Goal: Task Accomplishment & Management: Use online tool/utility

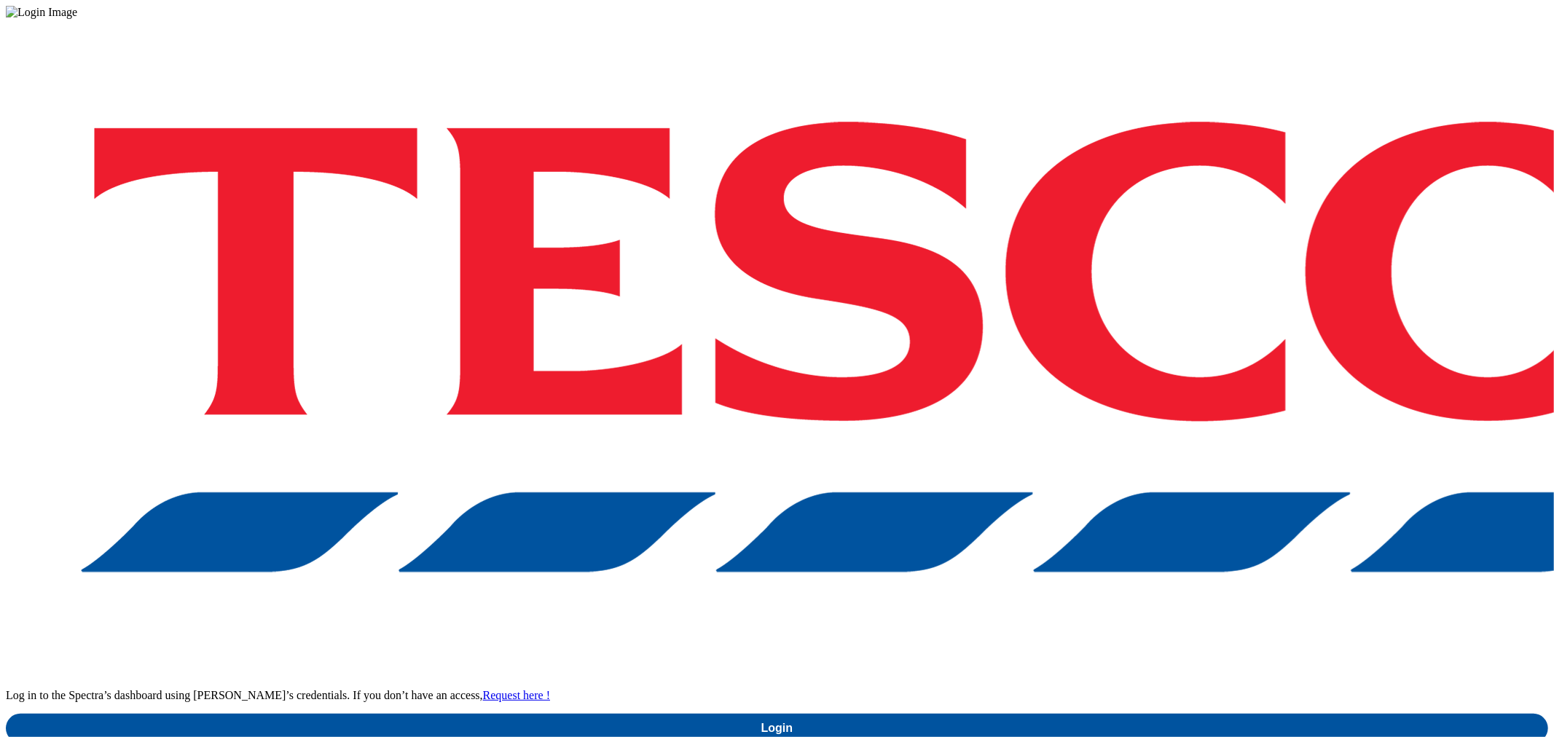
click at [1166, 395] on div "Log in to the Spectra’s dashboard using Tesco’s credentials. If you don’t have …" at bounding box center [777, 381] width 1542 height 724
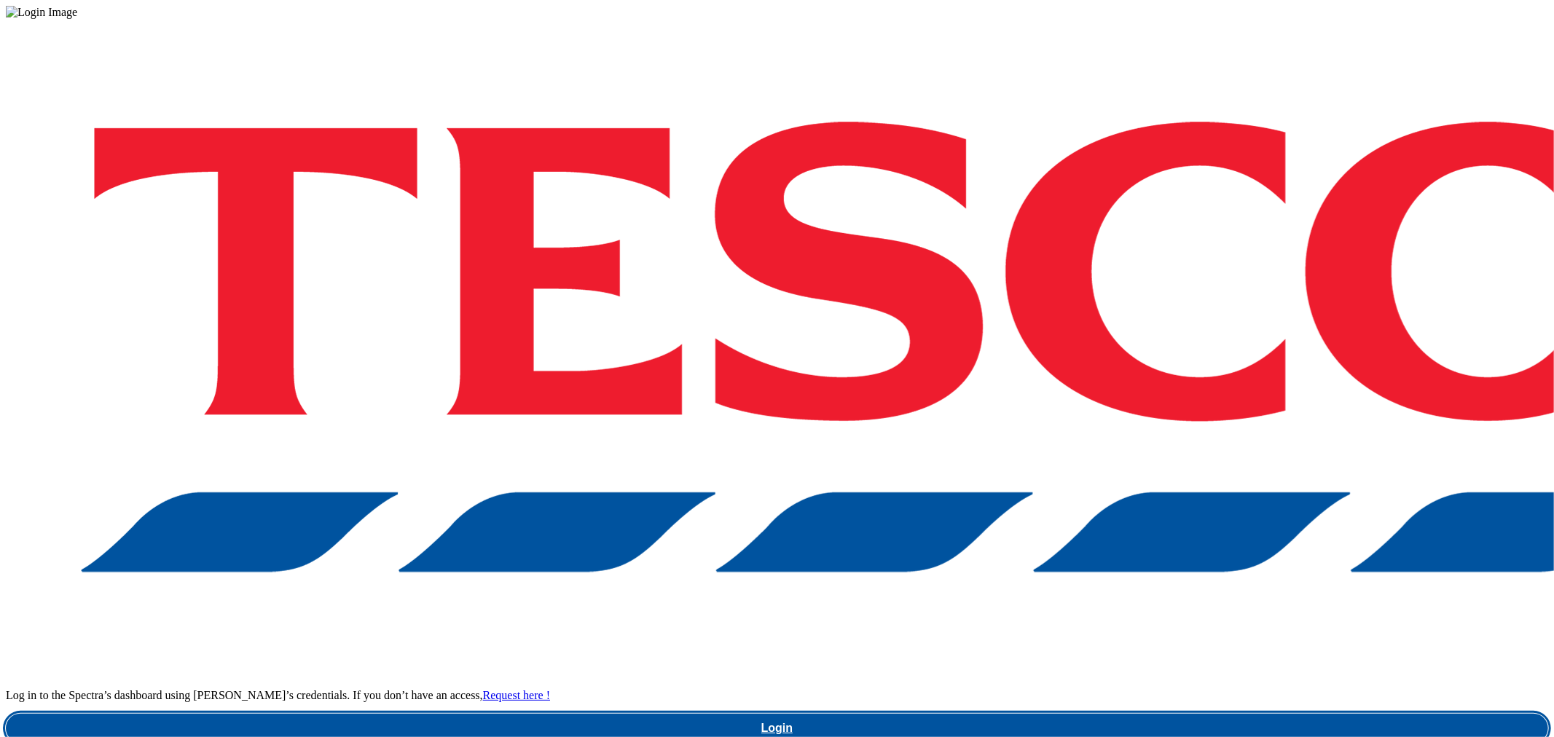
click at [1166, 714] on link "Login" at bounding box center [777, 728] width 1542 height 29
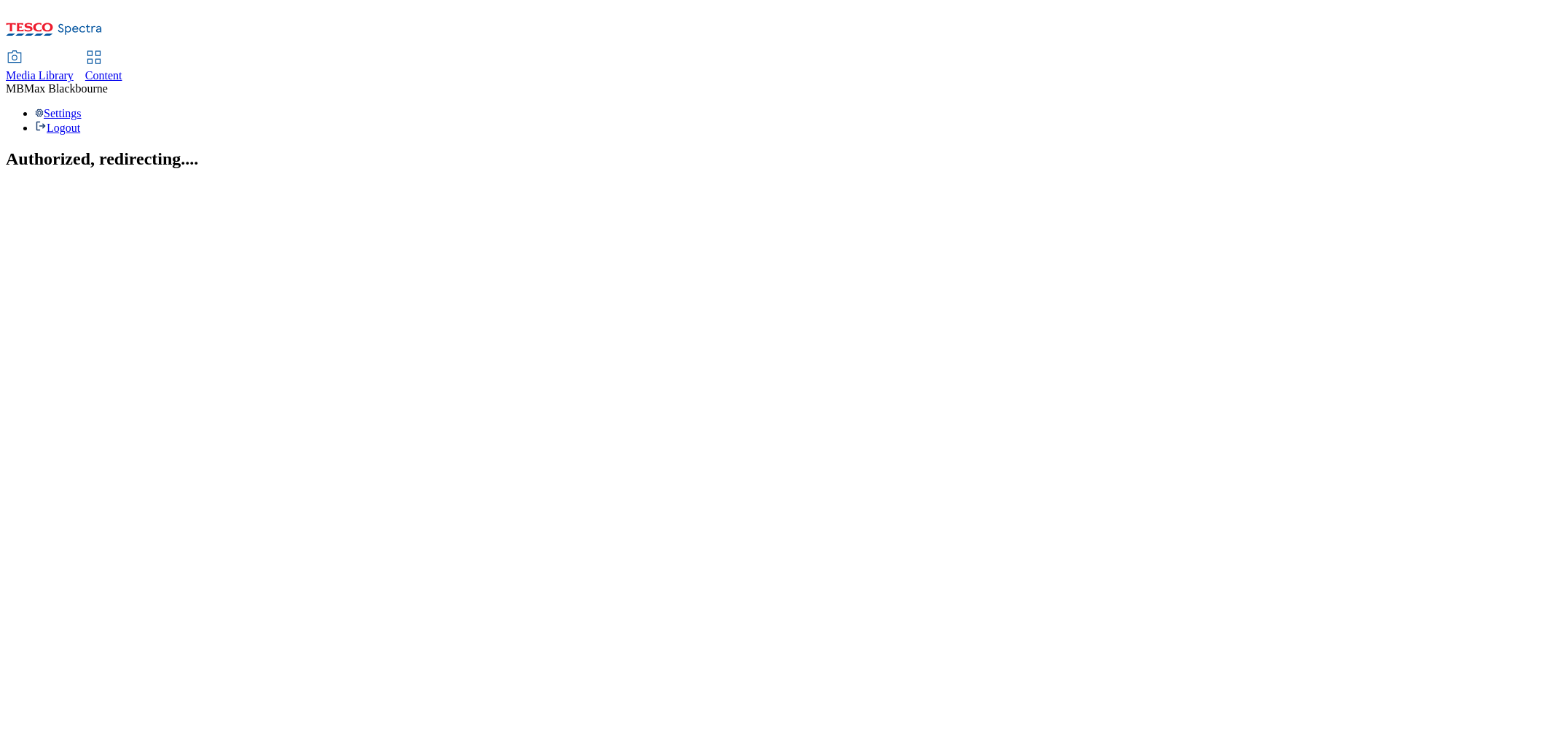
click at [122, 69] on div "Content" at bounding box center [103, 75] width 37 height 13
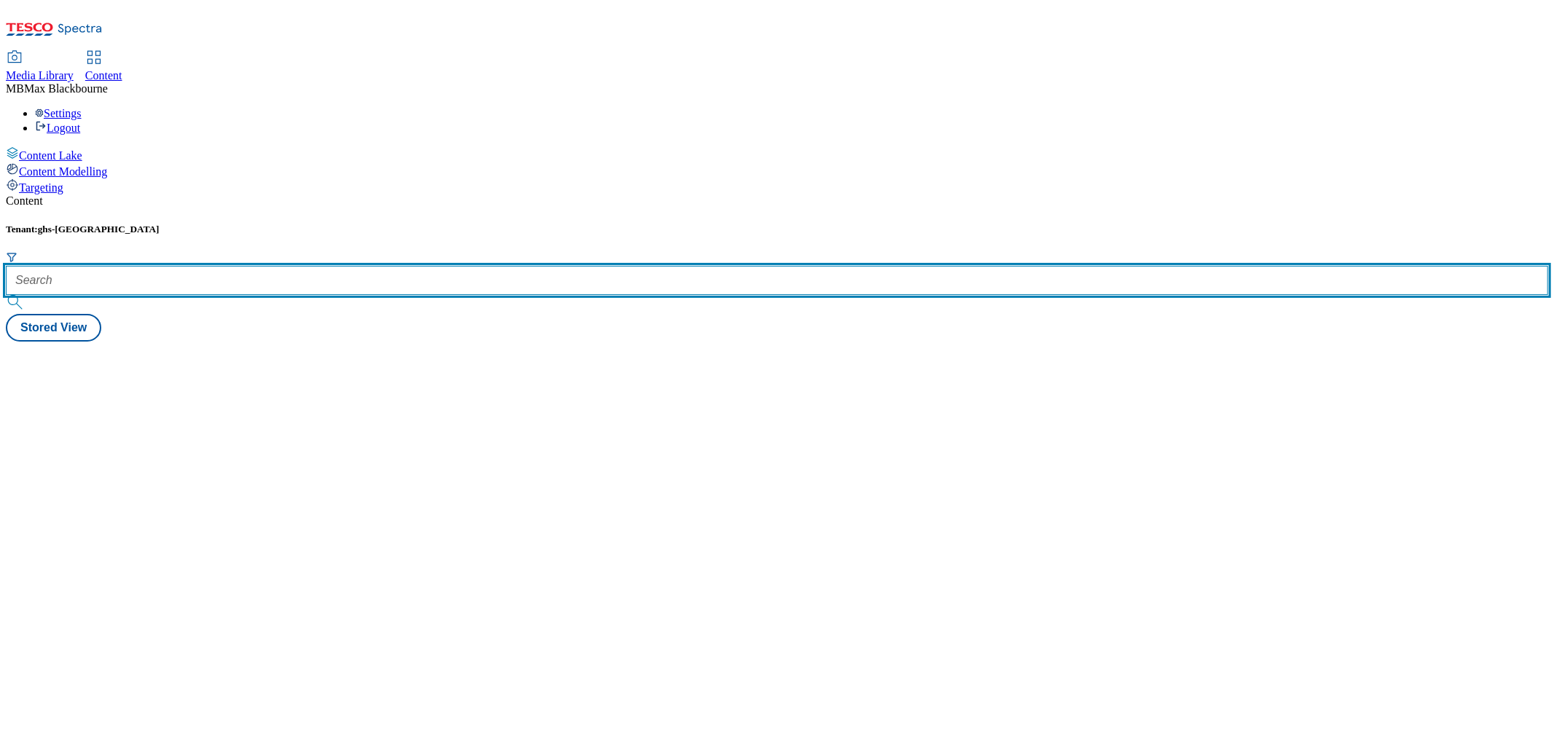
click at [322, 266] on input "text" at bounding box center [777, 280] width 1542 height 29
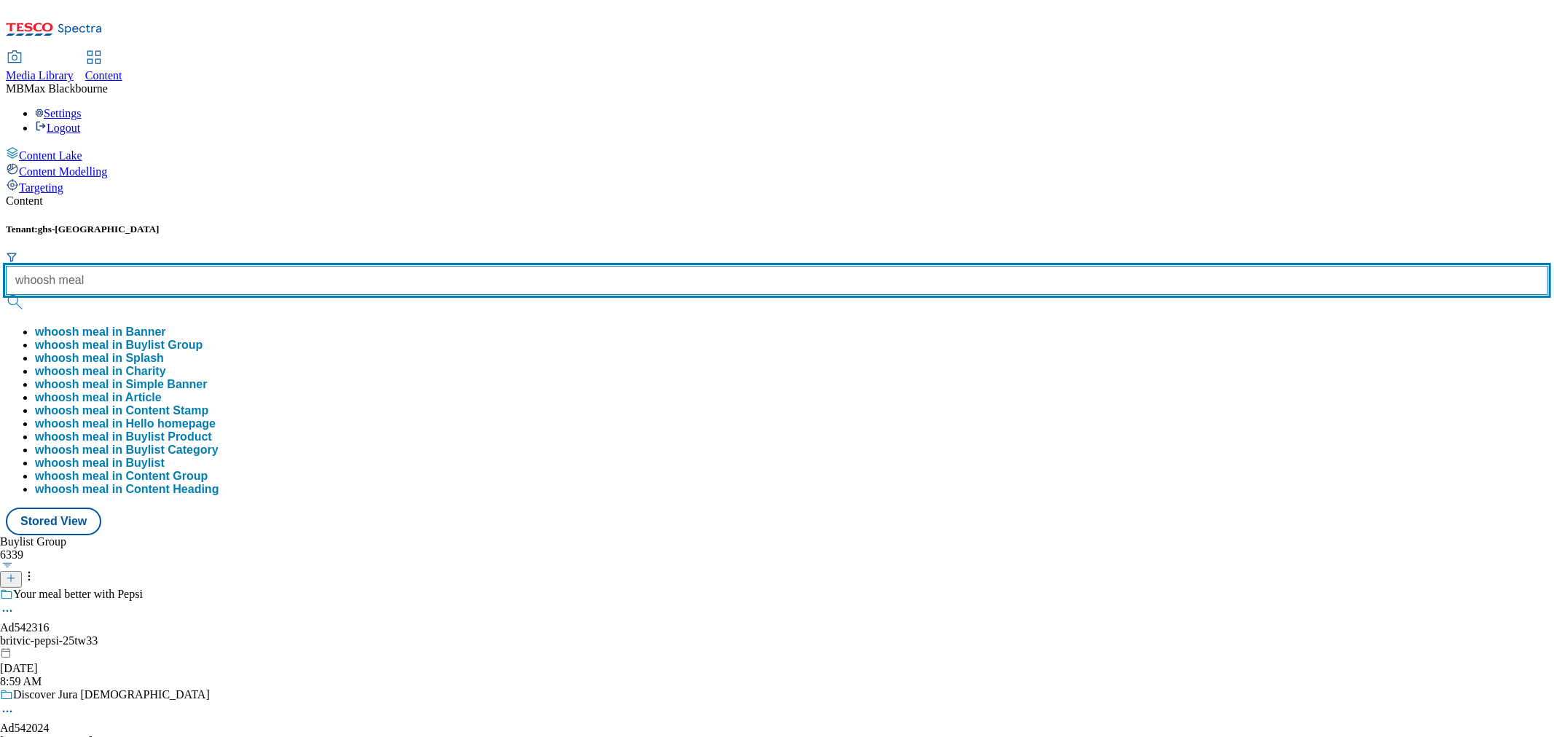
type input "whoosh meal"
click at [6, 295] on button "submit" at bounding box center [16, 302] width 20 height 15
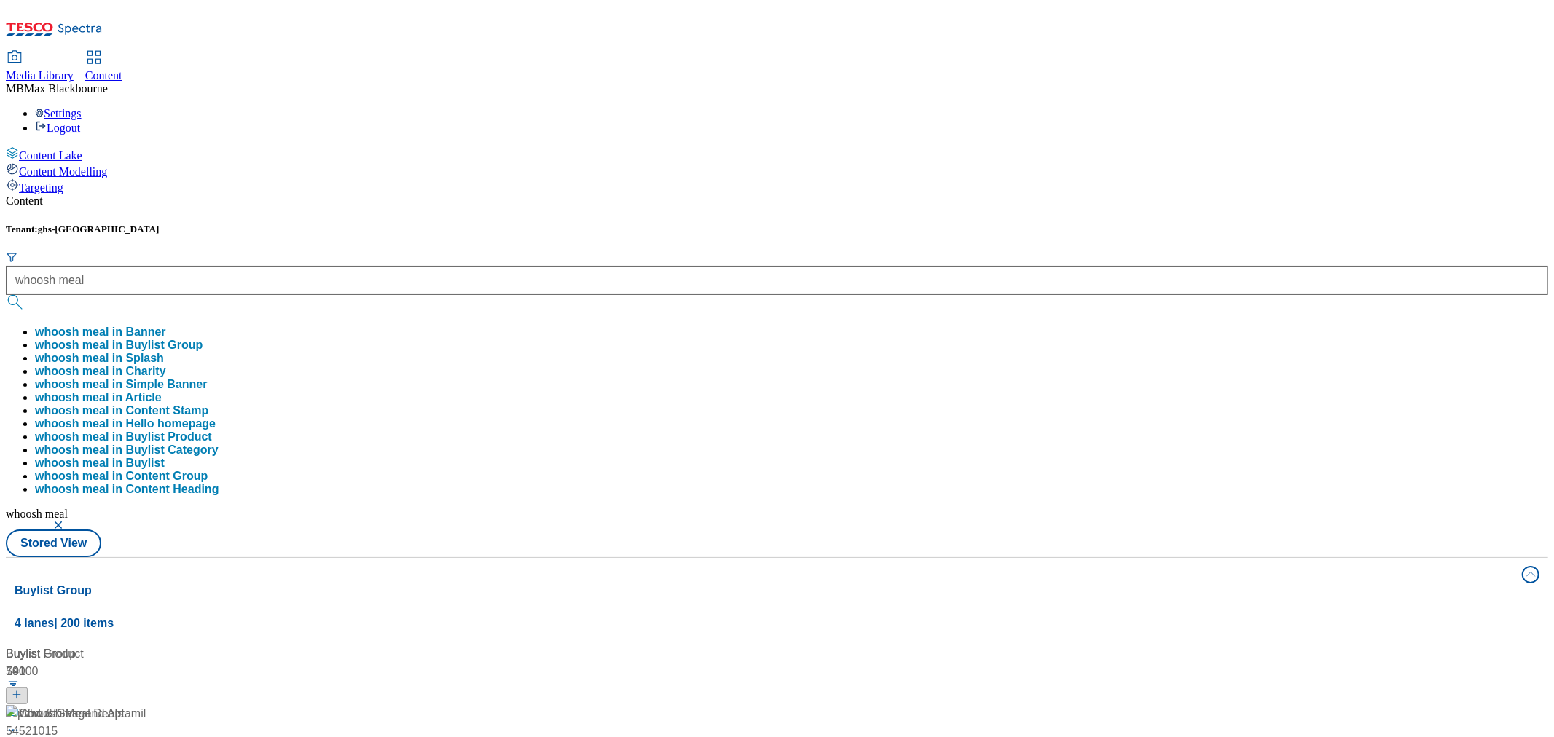
click at [512, 194] on div "Content" at bounding box center [777, 200] width 1542 height 13
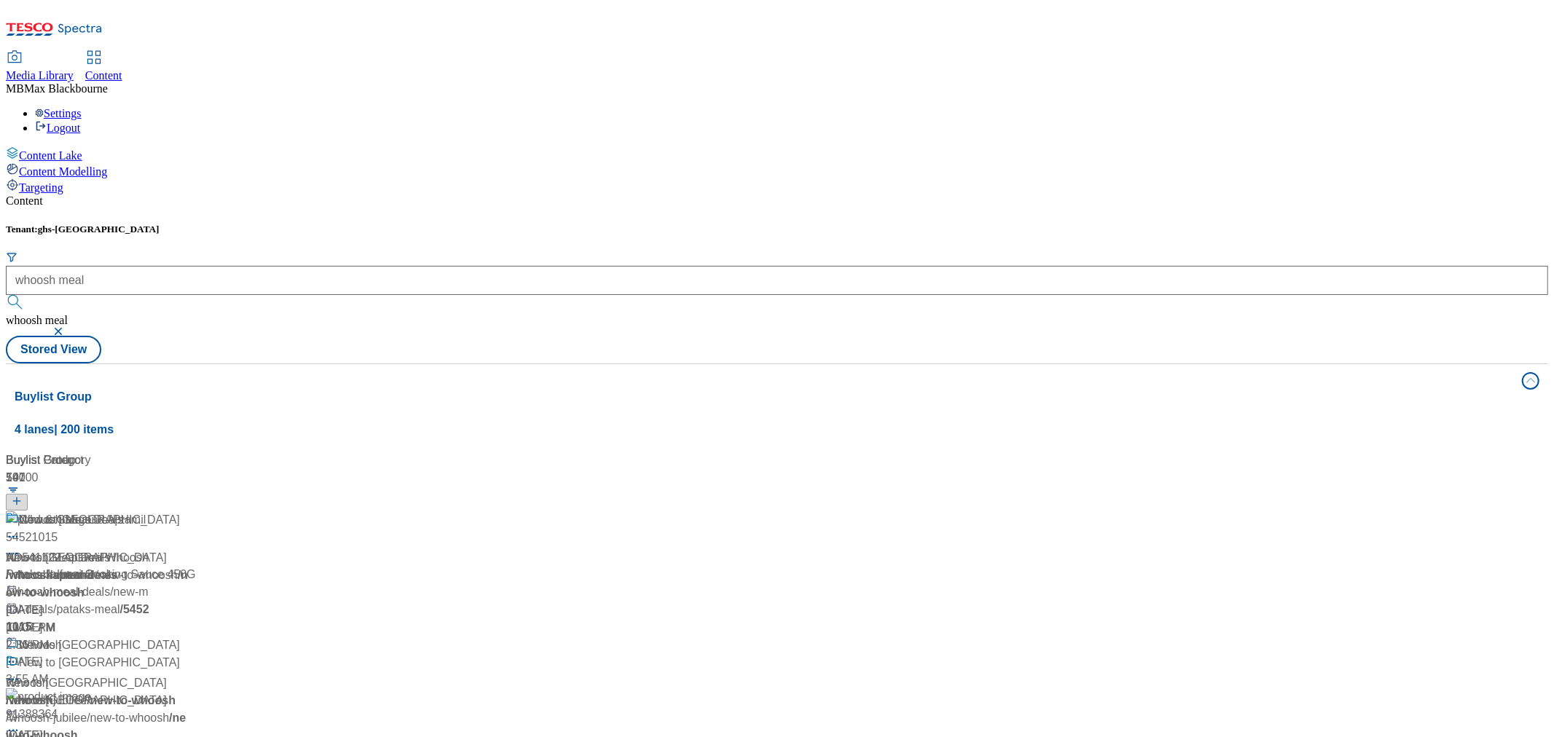
scroll to position [404, 0]
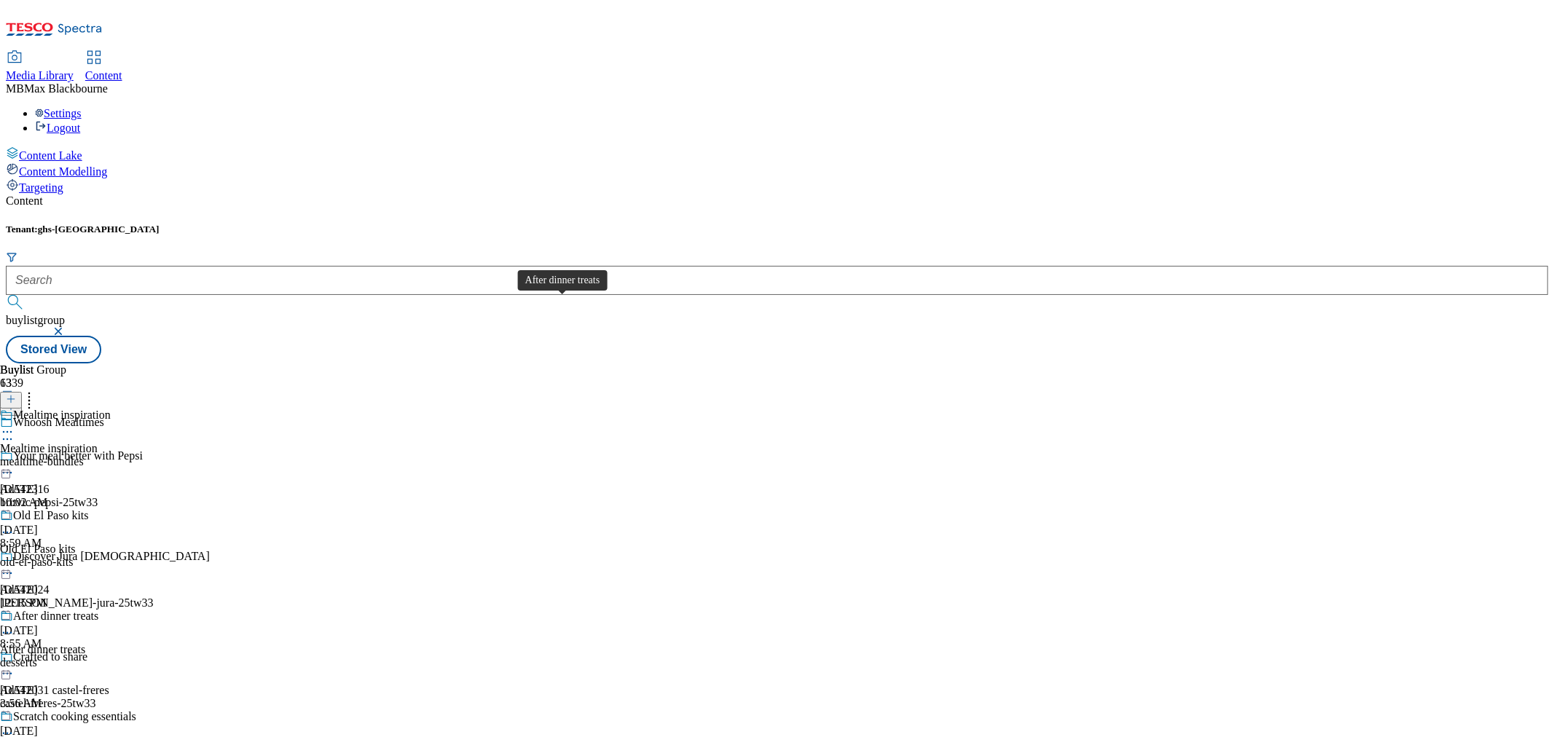
scroll to position [243, 0]
click at [123, 736] on div "Scratch cooking essentials" at bounding box center [61, 750] width 123 height 13
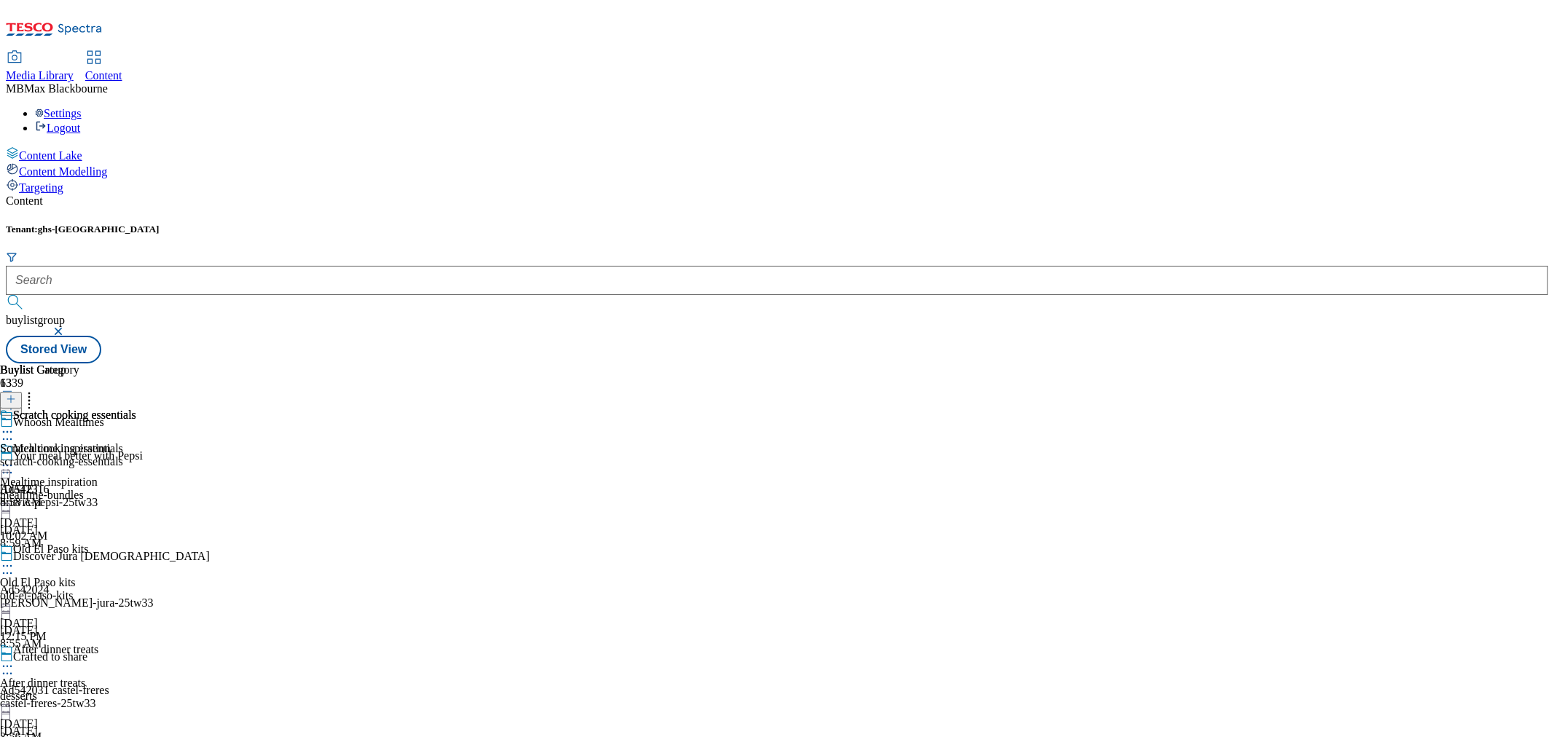
scroll to position [809, 0]
drag, startPoint x: 570, startPoint y: 514, endPoint x: 574, endPoint y: 540, distance: 26.5
click at [133, 409] on div "Fresh sandwich essentials Fresh sandwich essentials fresh-sandwich-essentials […" at bounding box center [66, 459] width 133 height 101
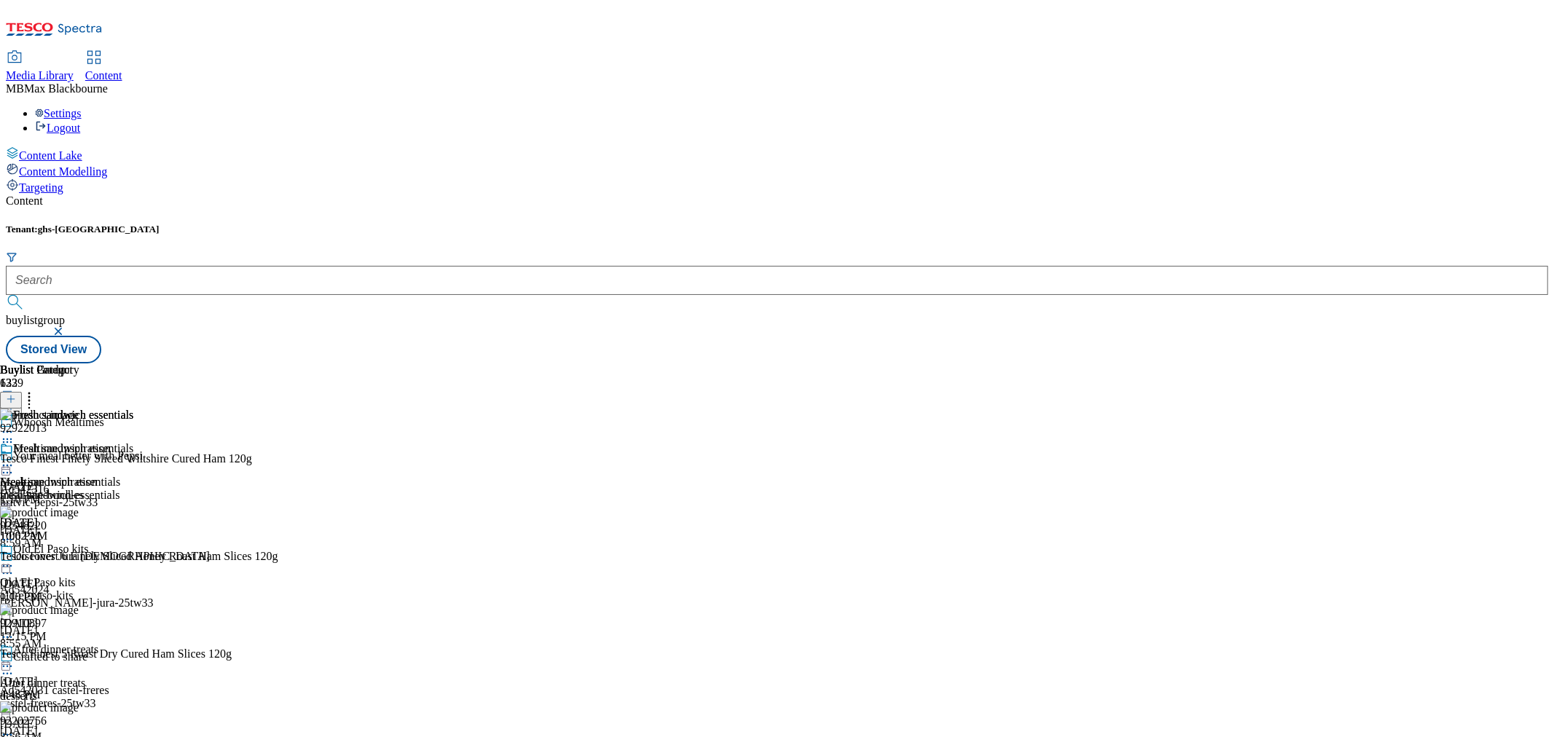
click at [15, 458] on icon at bounding box center [7, 465] width 15 height 15
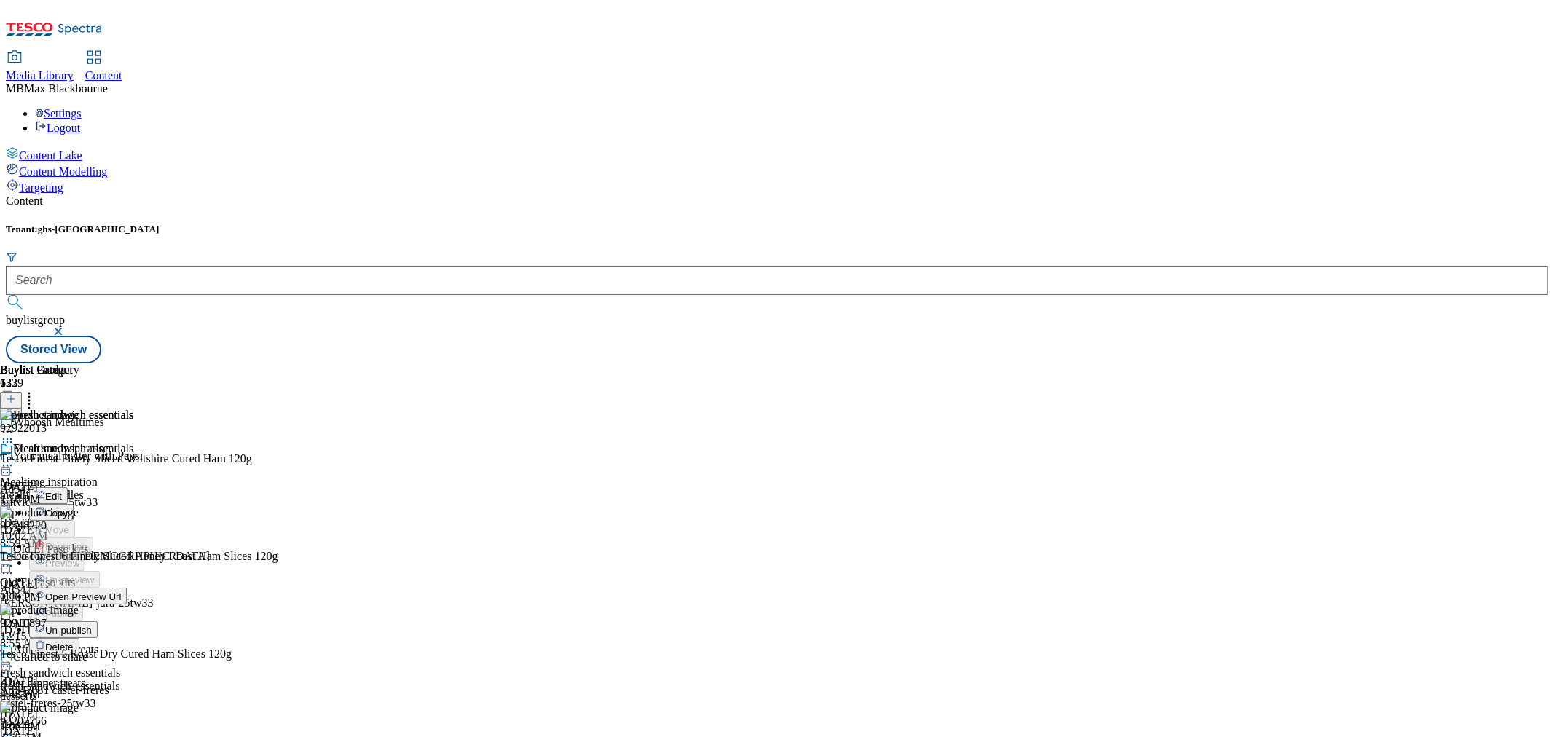
click at [92, 625] on span "Un-publish" at bounding box center [68, 630] width 47 height 11
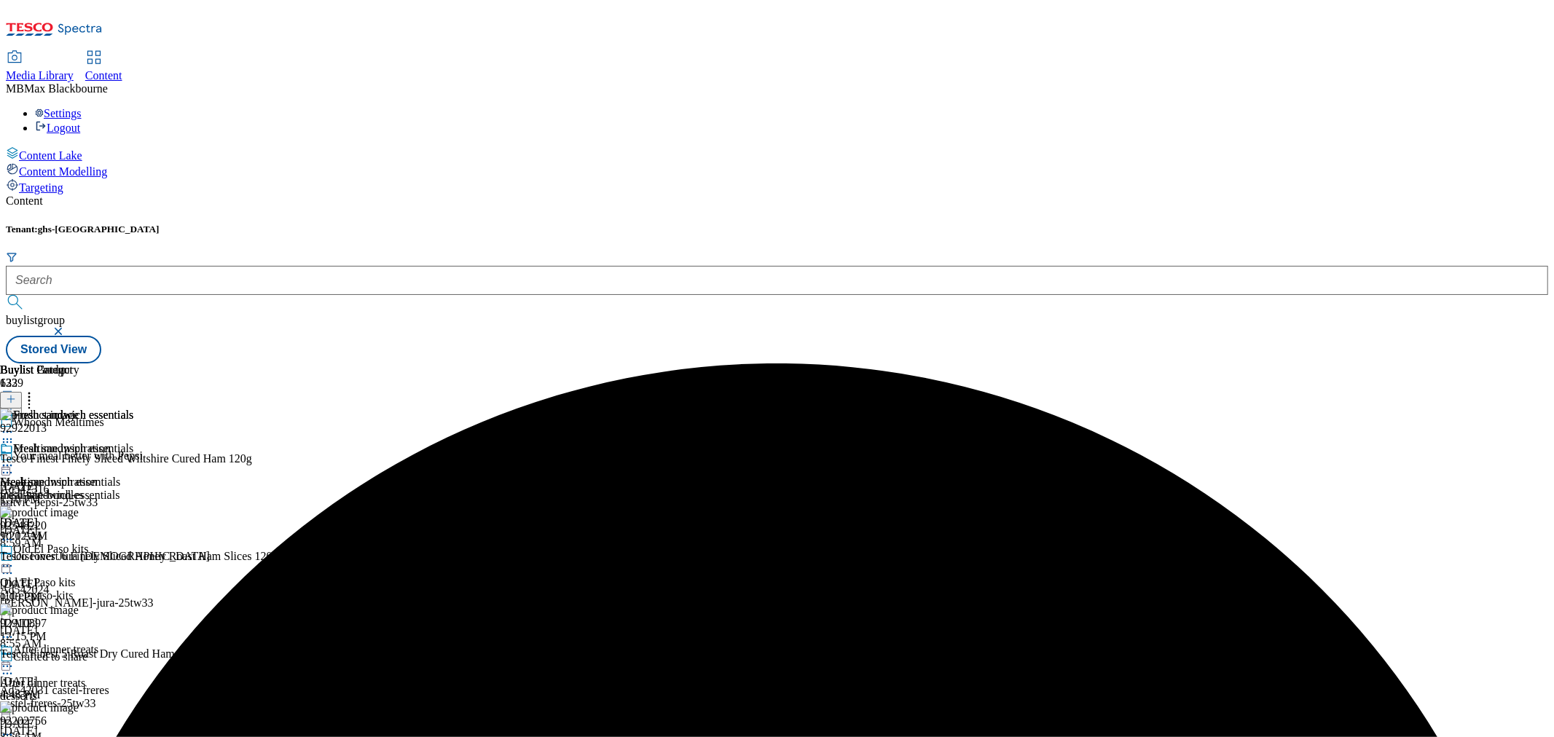
drag, startPoint x: 945, startPoint y: 240, endPoint x: 949, endPoint y: 248, distance: 8.1
click at [15, 458] on icon at bounding box center [7, 465] width 15 height 15
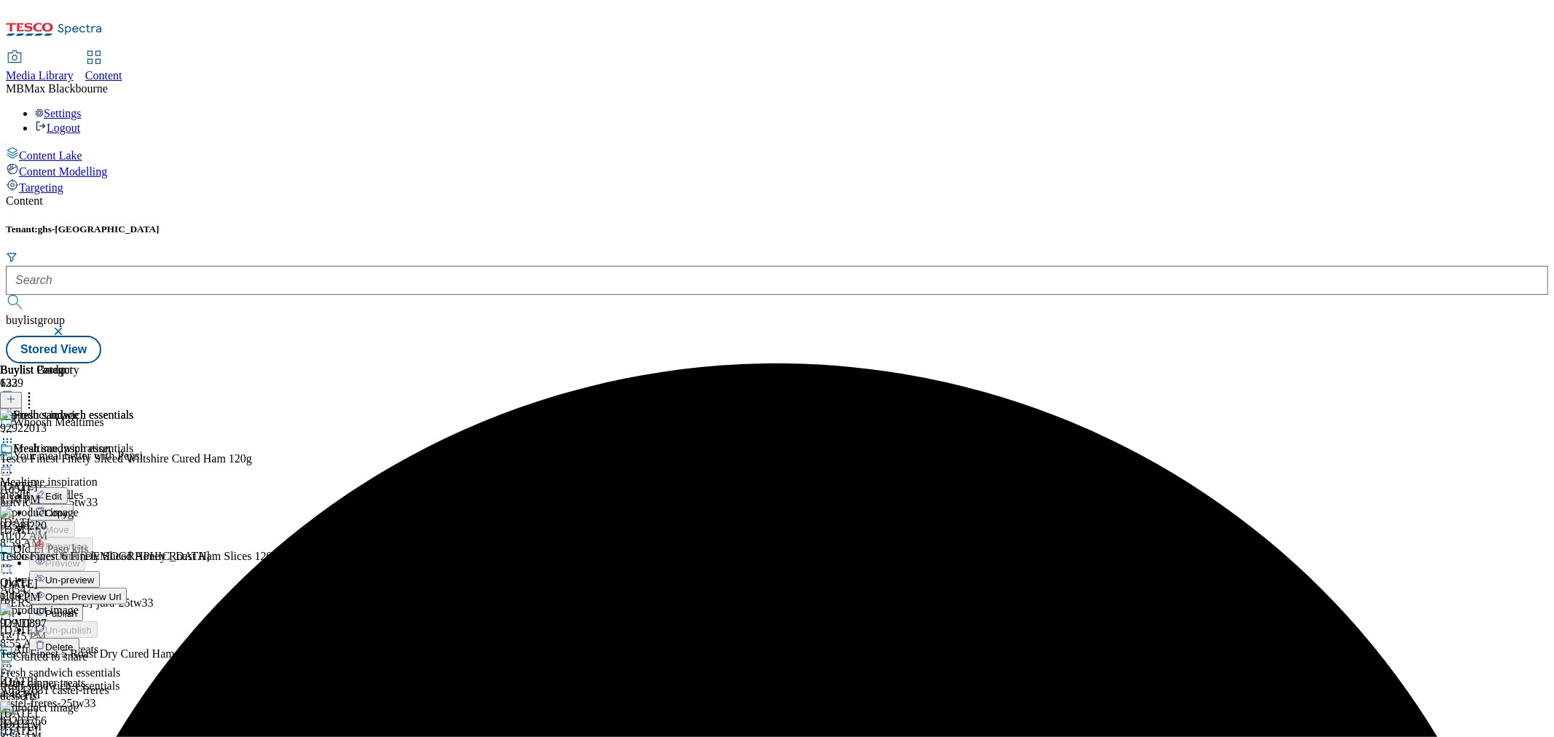
click at [94, 575] on span "Un-preview" at bounding box center [69, 580] width 49 height 11
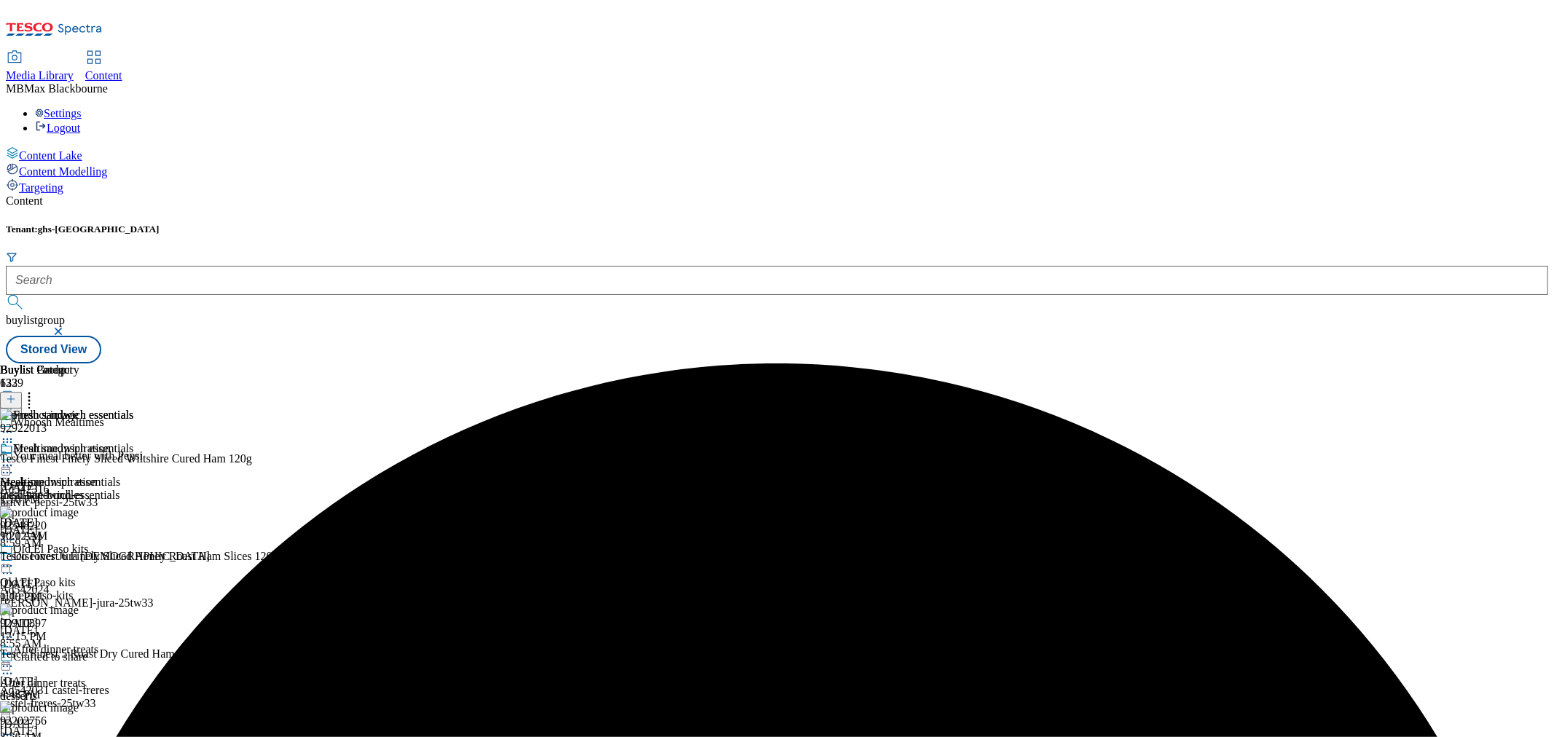
click at [31, 400] on circle at bounding box center [29, 401] width 2 height 2
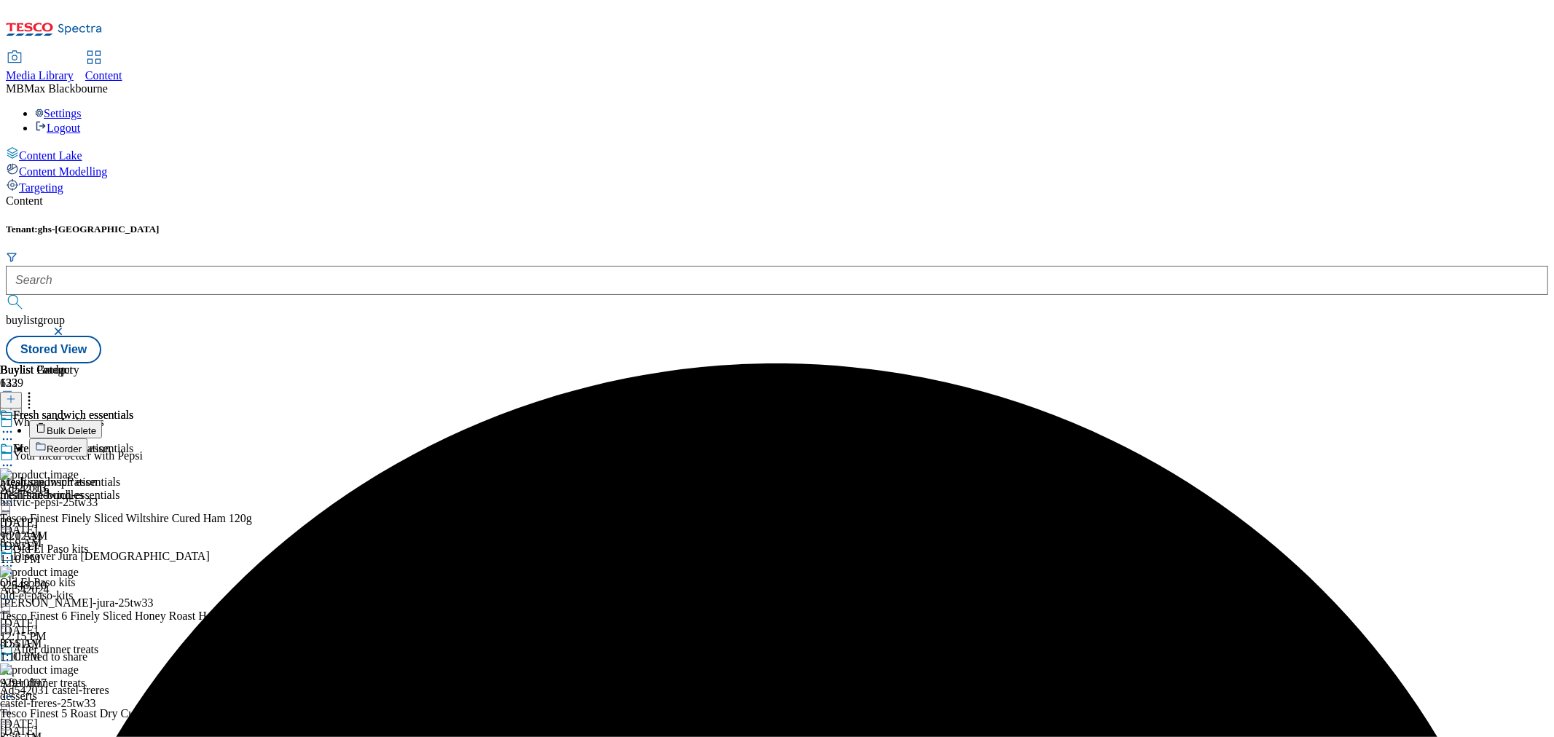
click at [82, 444] on span "Reorder" at bounding box center [64, 449] width 35 height 11
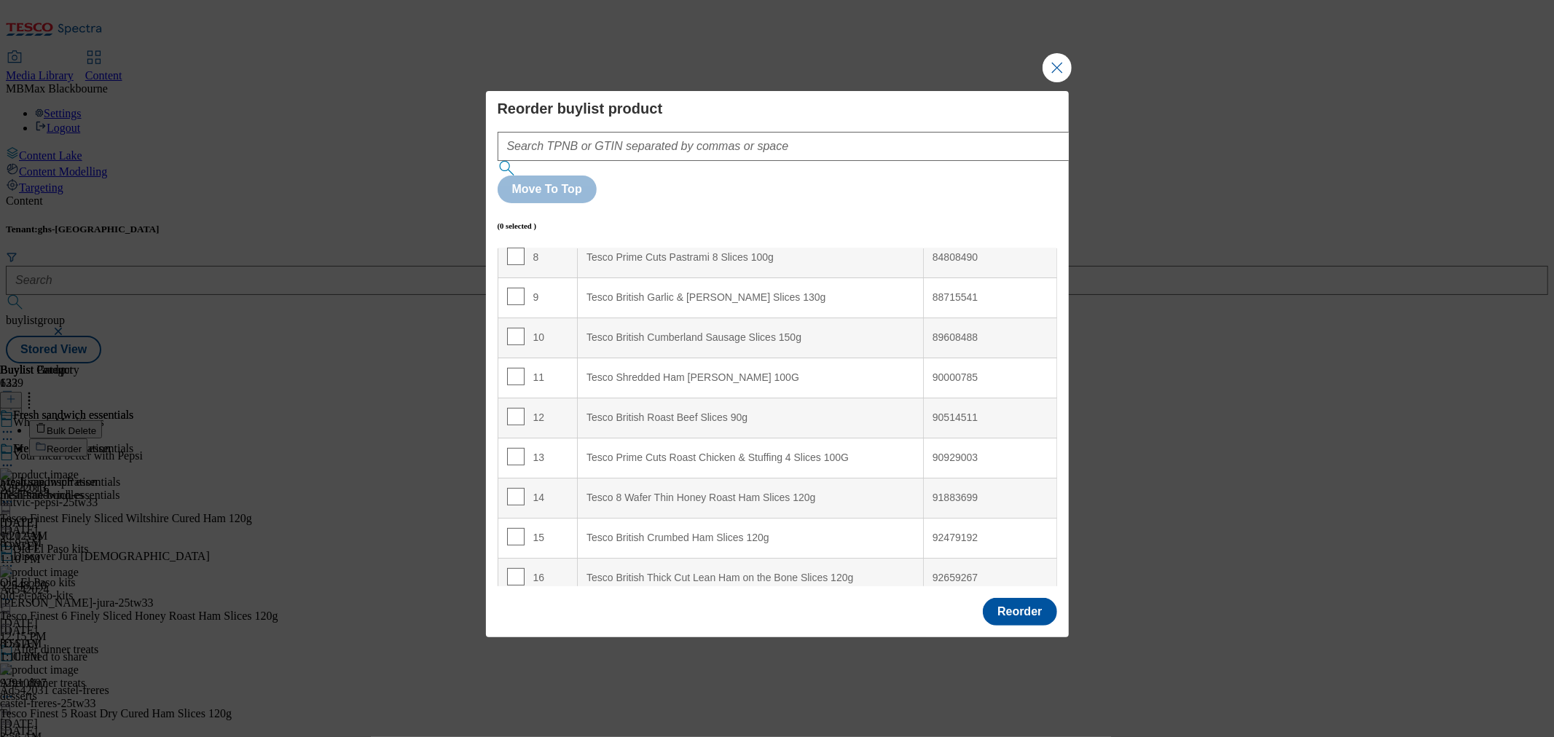
scroll to position [1333, 0]
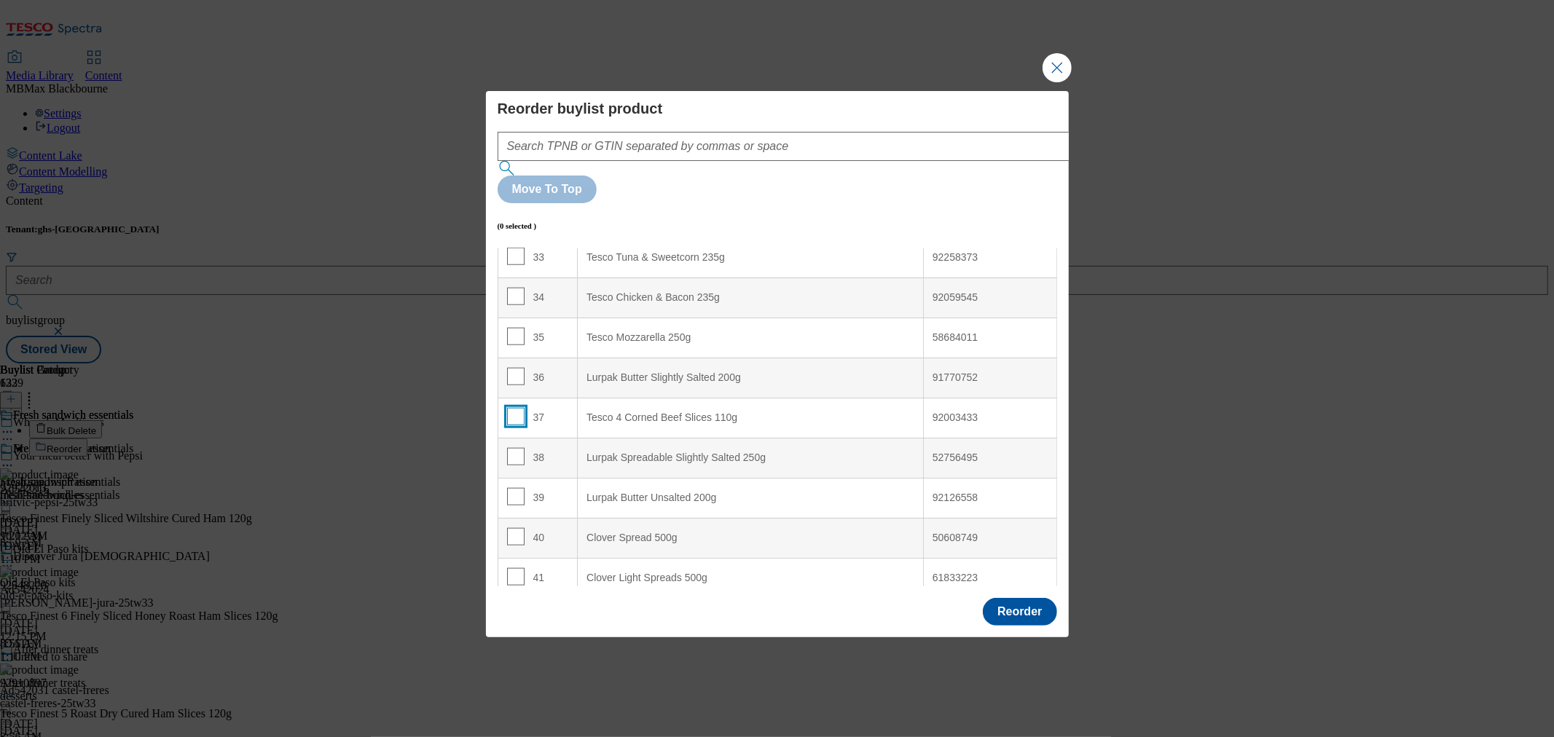
click at [517, 408] on input "Modal" at bounding box center [515, 416] width 17 height 17
checkbox input "true"
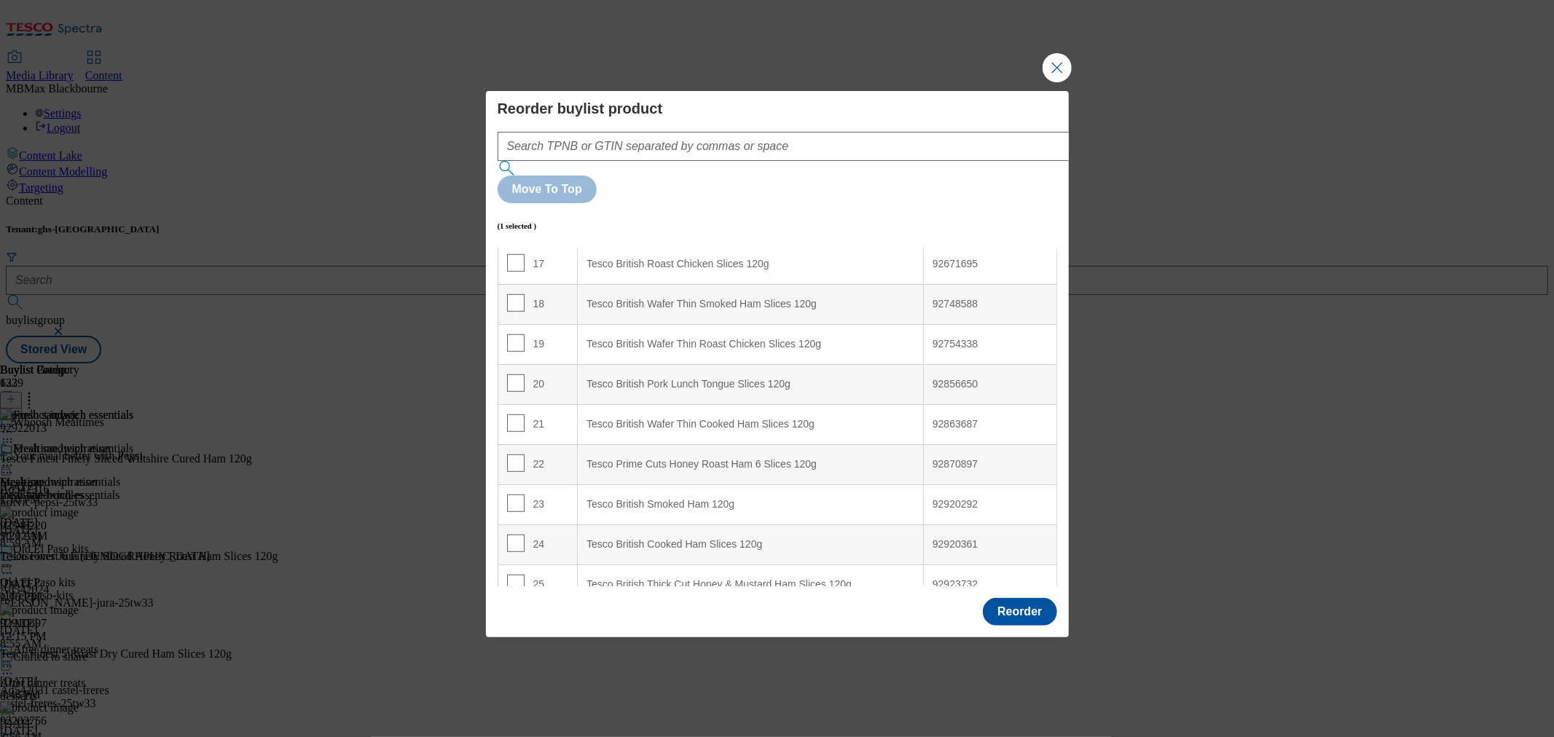
scroll to position [119, 0]
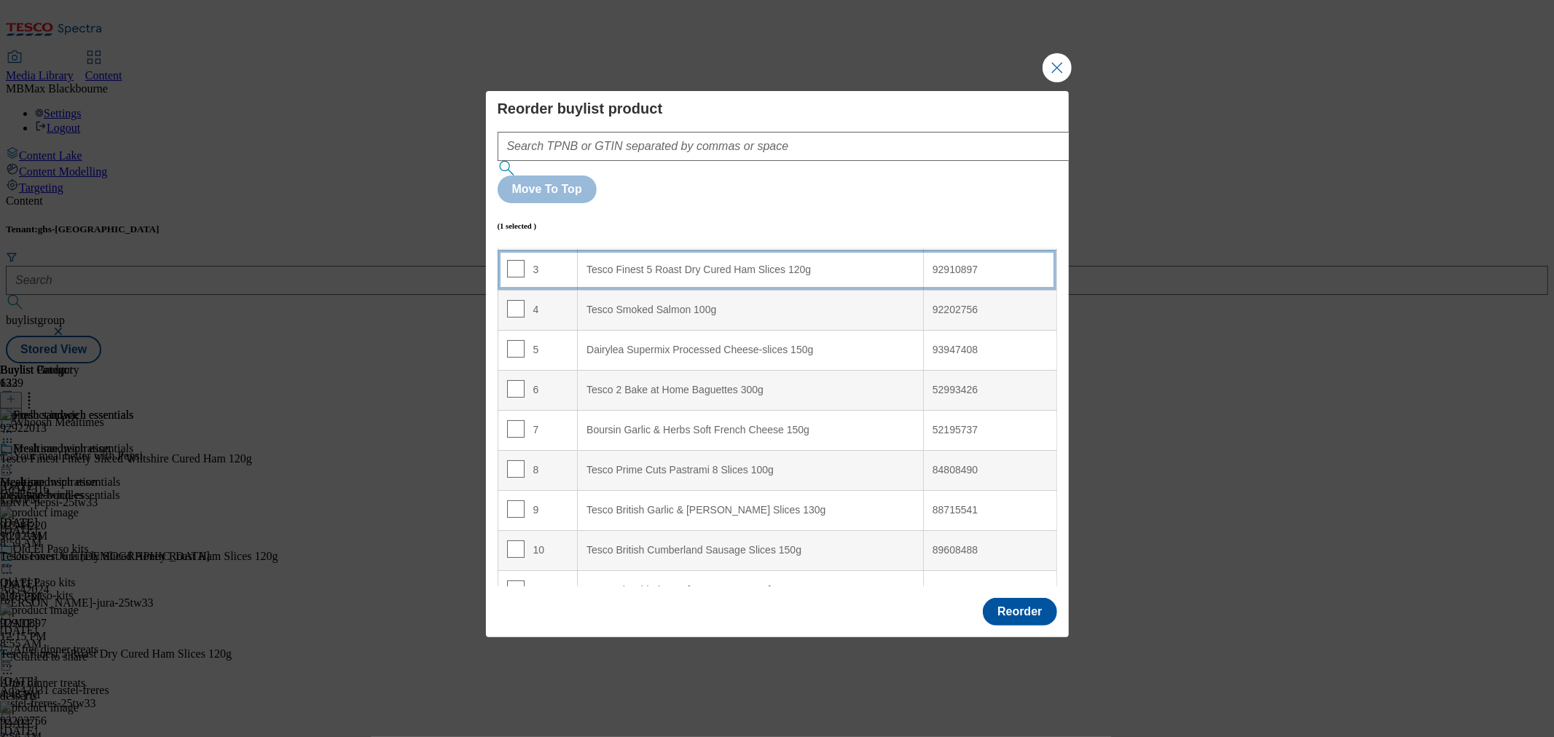
click at [543, 260] on div "3" at bounding box center [538, 270] width 62 height 21
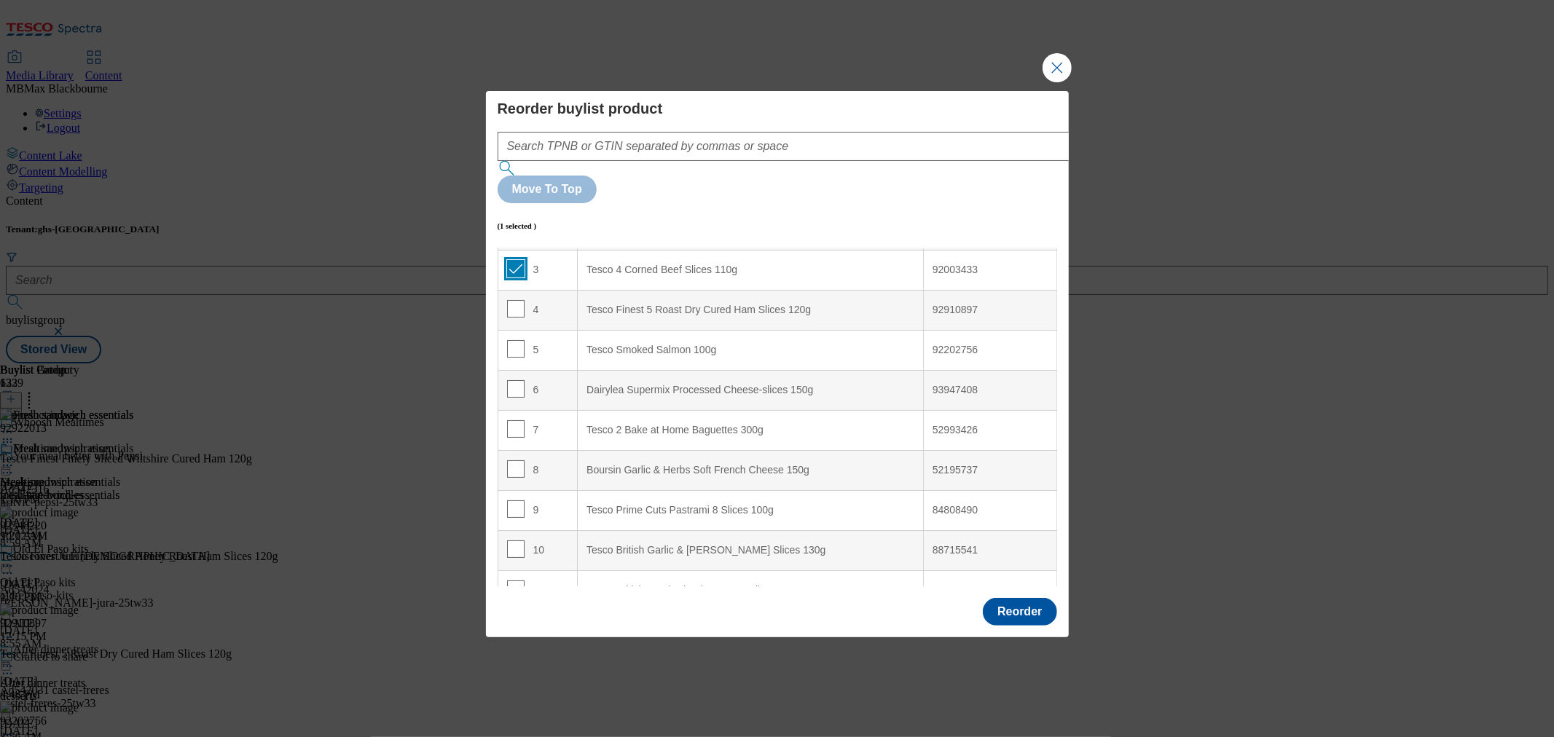
click at [512, 260] on input "Modal" at bounding box center [515, 268] width 17 height 17
checkbox input "false"
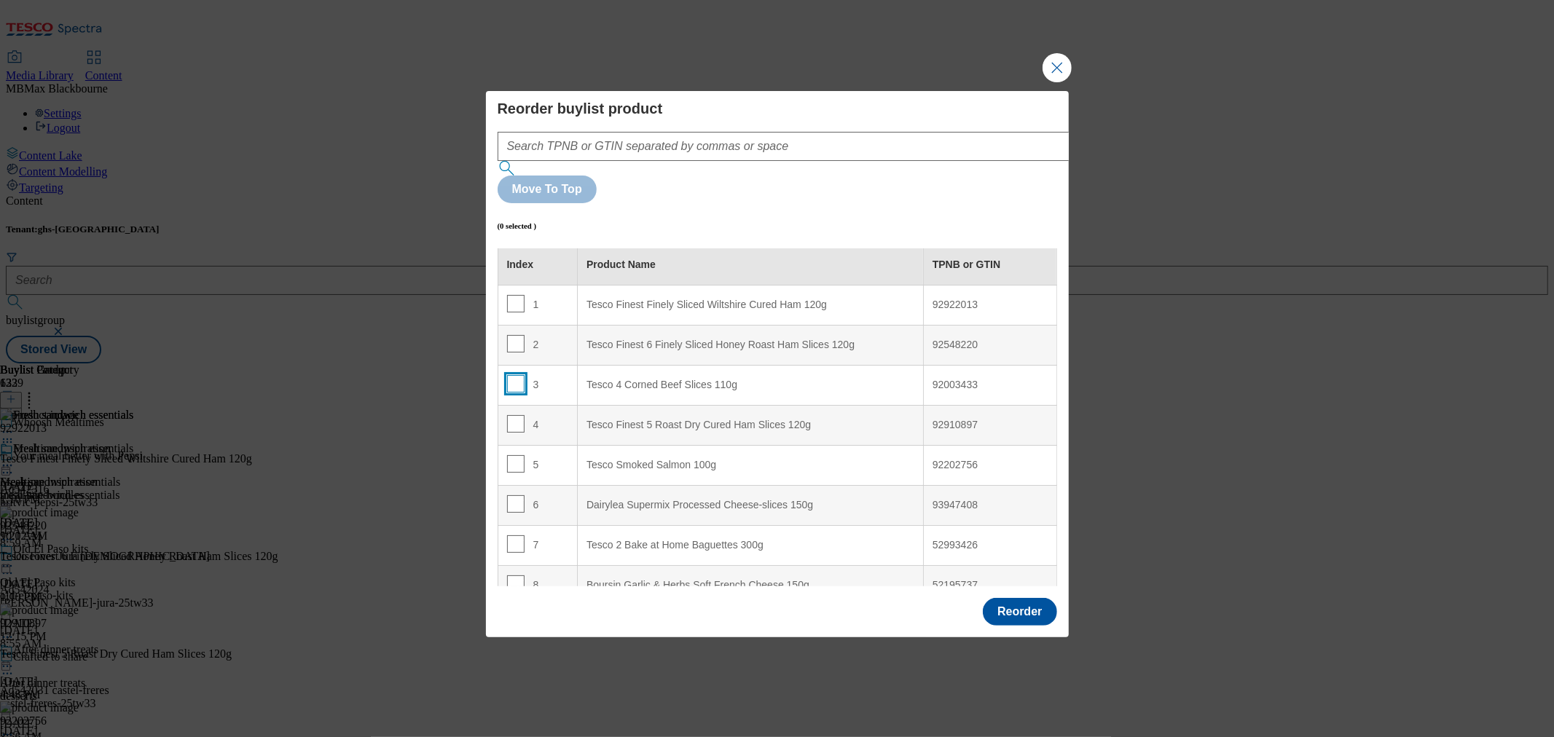
scroll to position [0, 0]
click at [698, 503] on div "Dairylea Supermix Processed Cheese-slices 150g" at bounding box center [750, 509] width 328 height 13
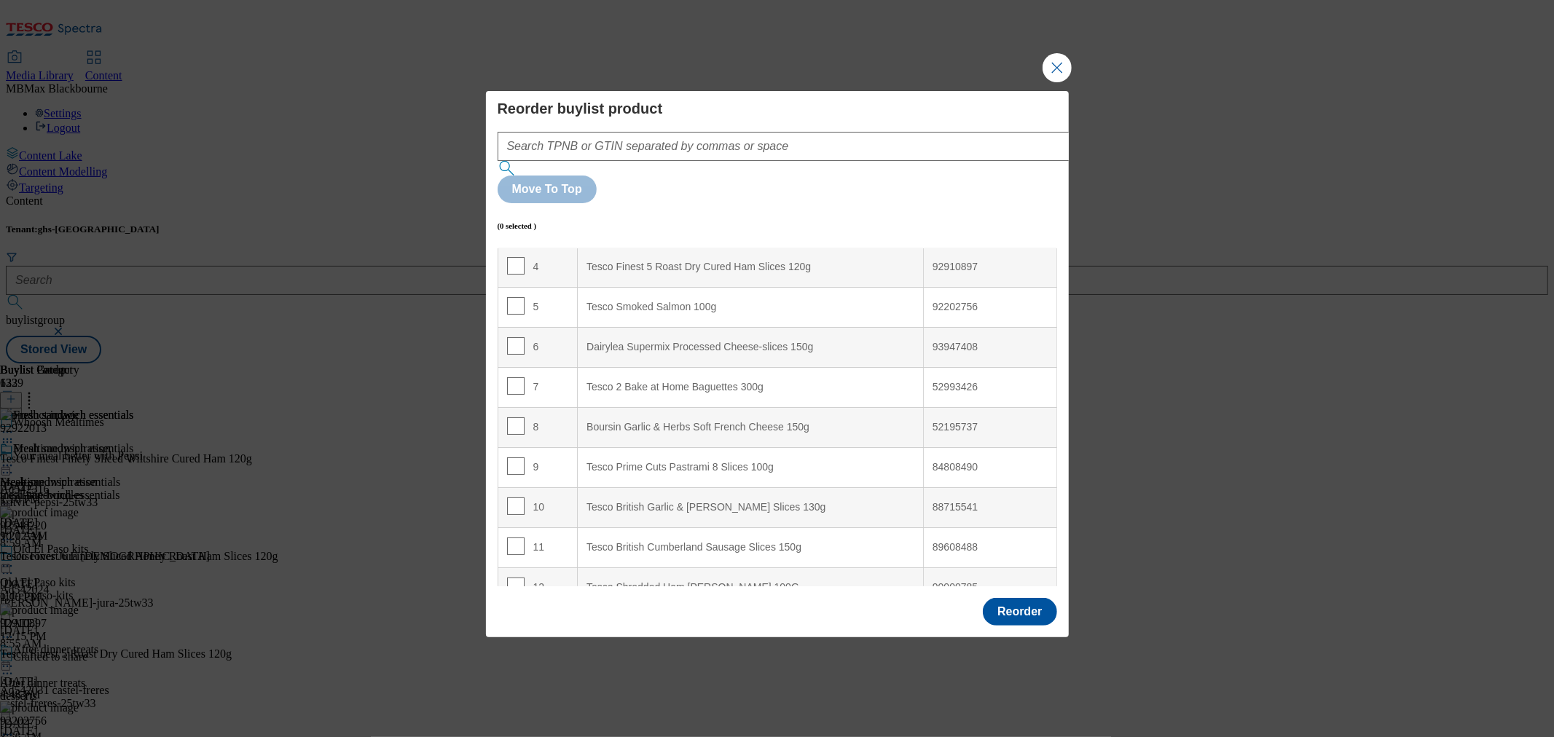
scroll to position [452, 0]
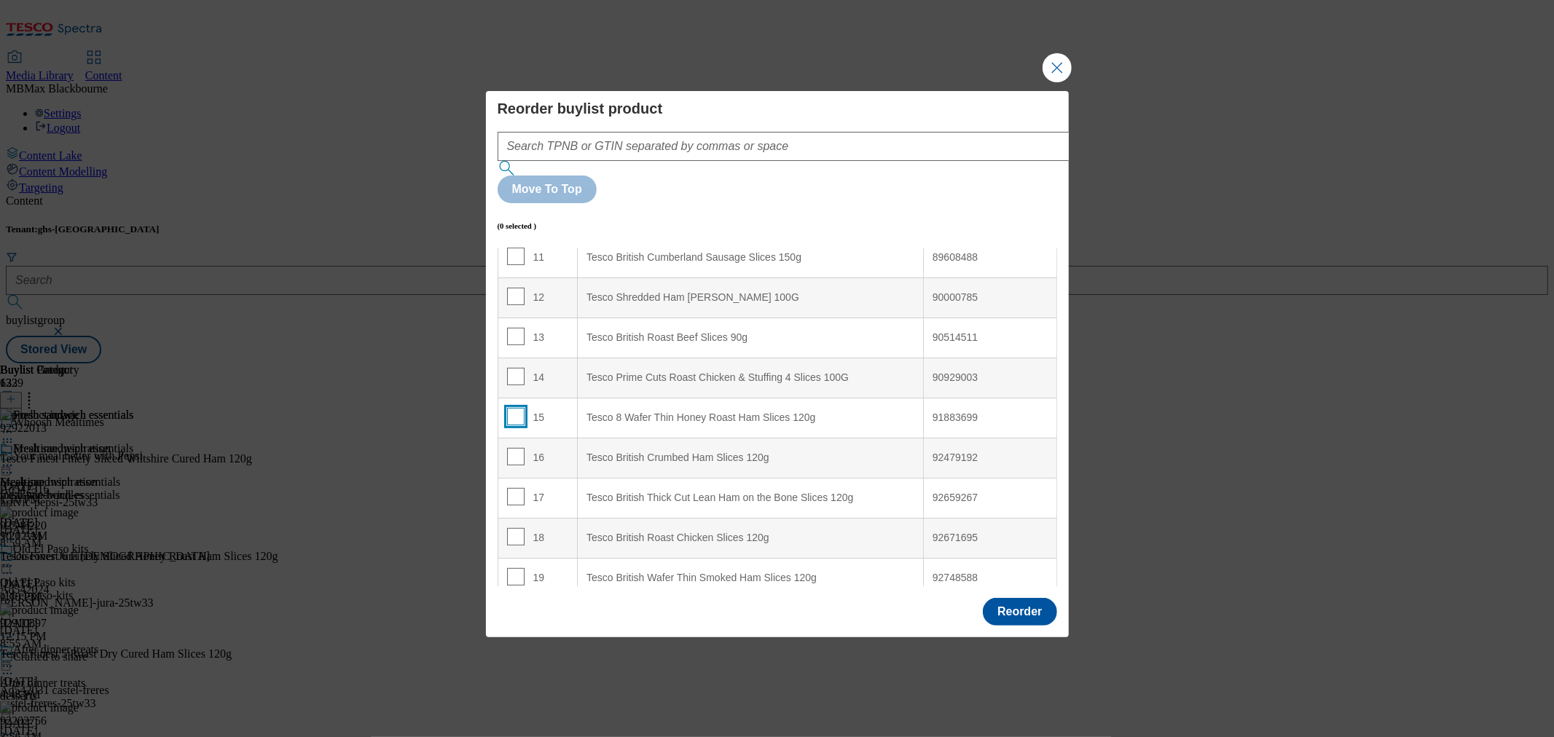
click at [518, 408] on input "Modal" at bounding box center [515, 416] width 17 height 17
click at [514, 408] on input "Modal" at bounding box center [515, 416] width 17 height 17
checkbox input "false"
click at [514, 568] on input "Modal" at bounding box center [515, 576] width 17 height 17
checkbox input "true"
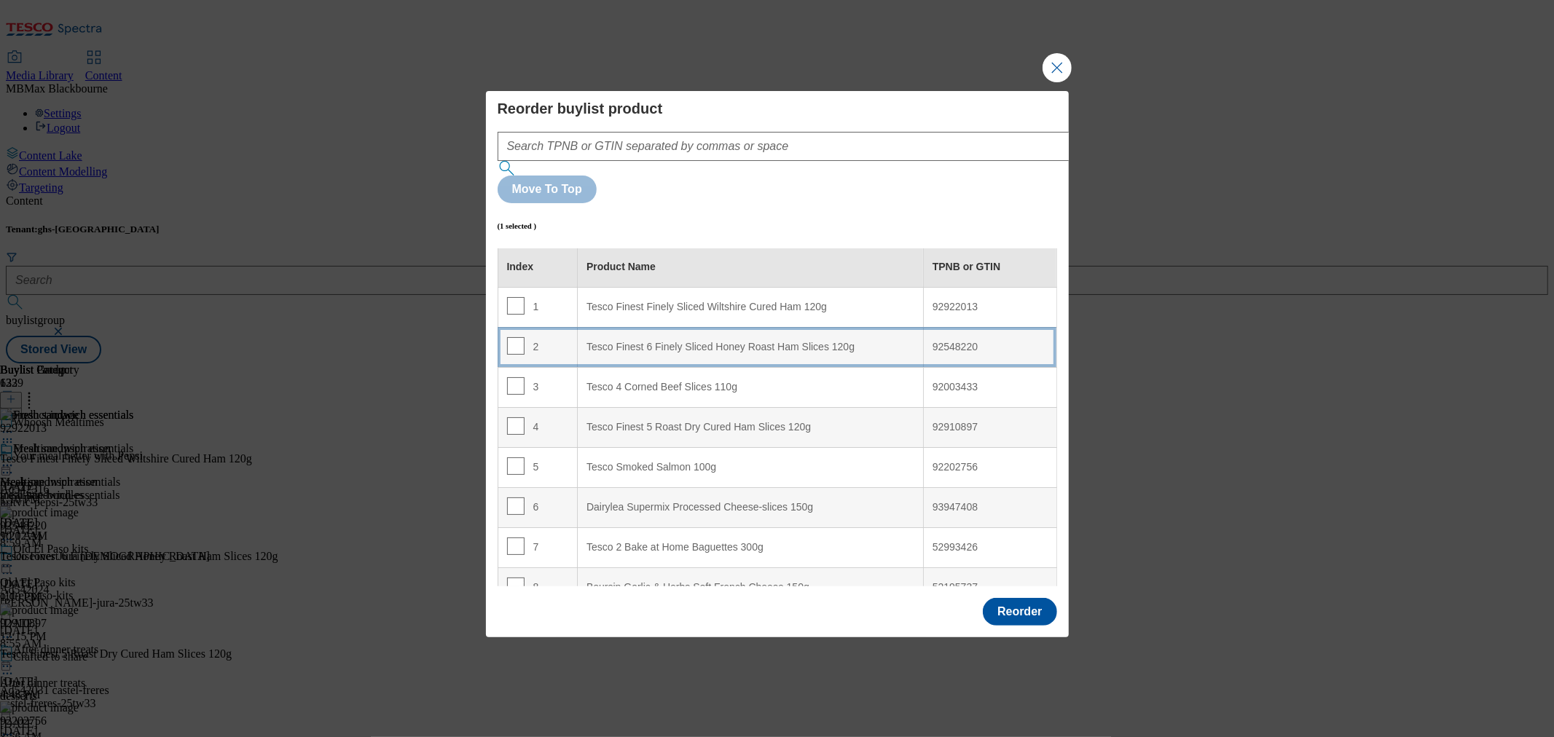
scroll to position [0, 0]
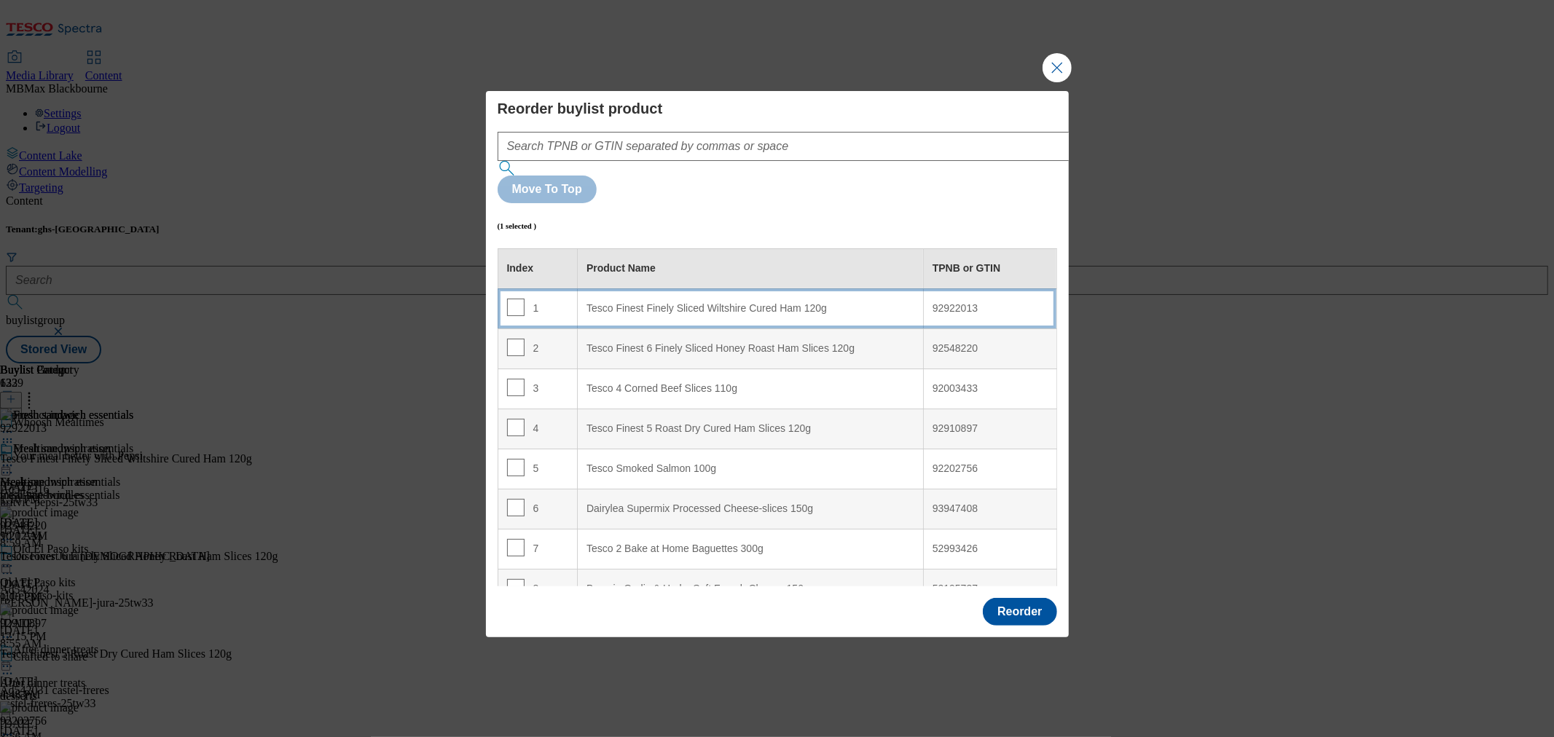
click at [547, 288] on td "1" at bounding box center [537, 308] width 80 height 40
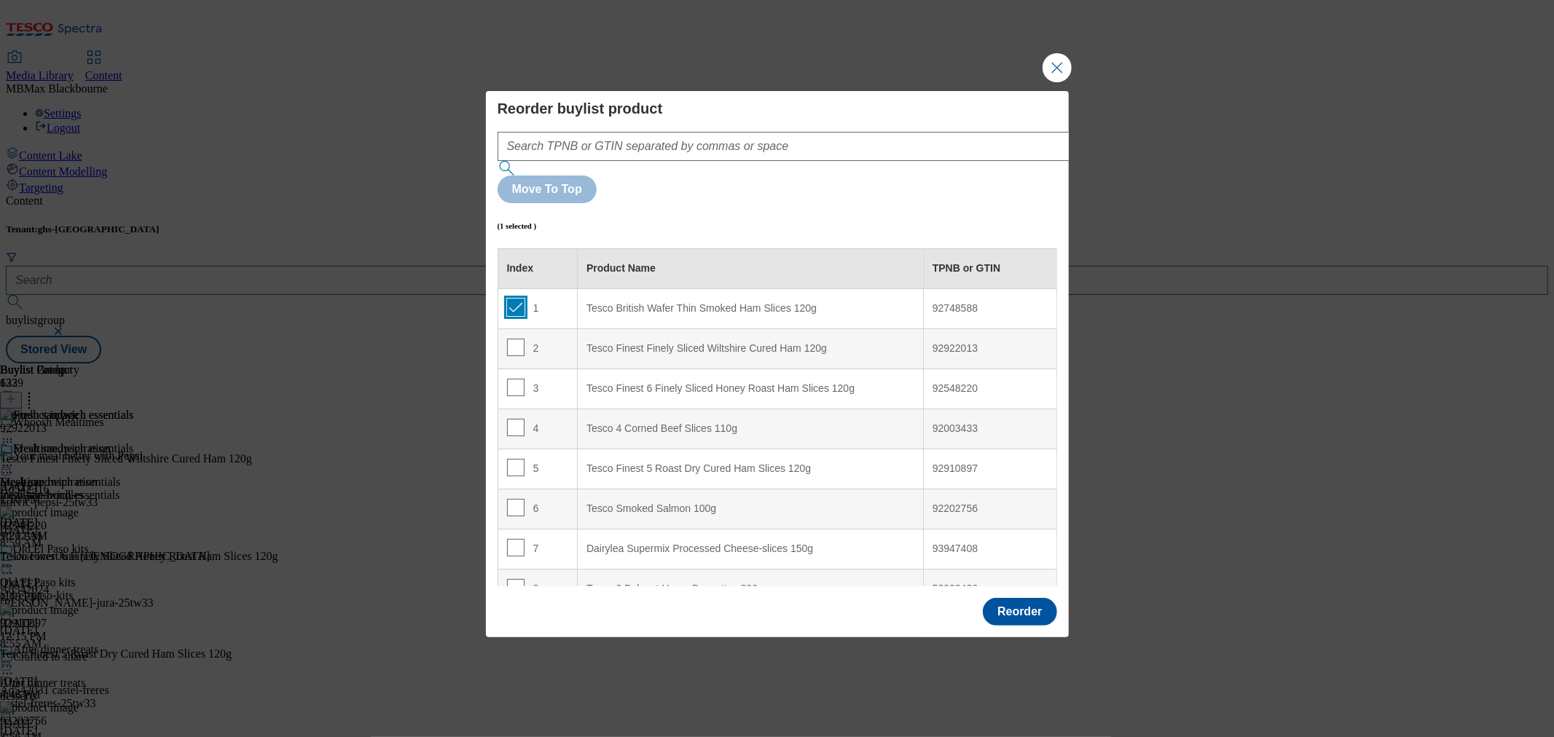
click at [519, 299] on input "Modal" at bounding box center [515, 307] width 17 height 17
checkbox input "false"
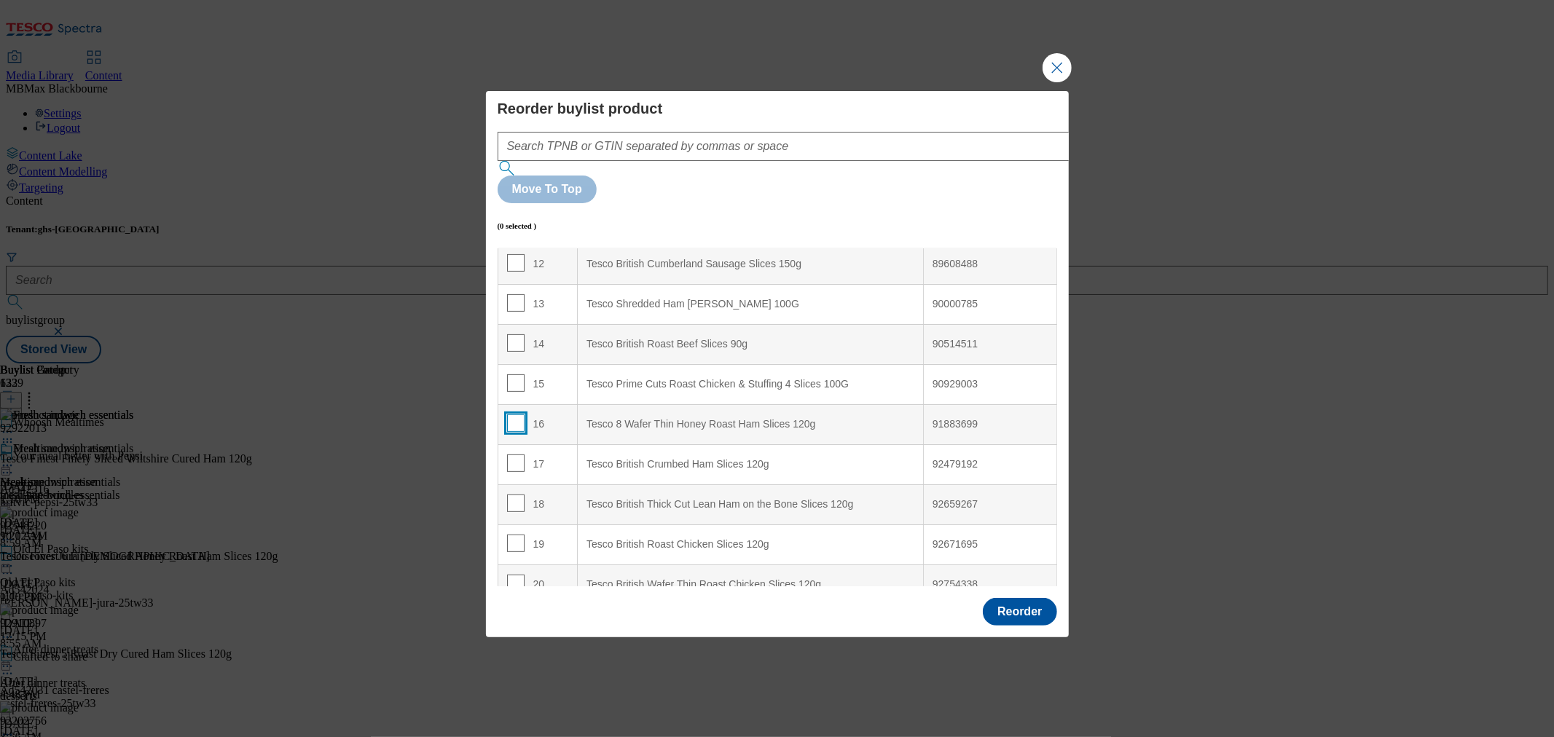
click at [518, 414] on input "Modal" at bounding box center [515, 422] width 17 height 17
checkbox input "true"
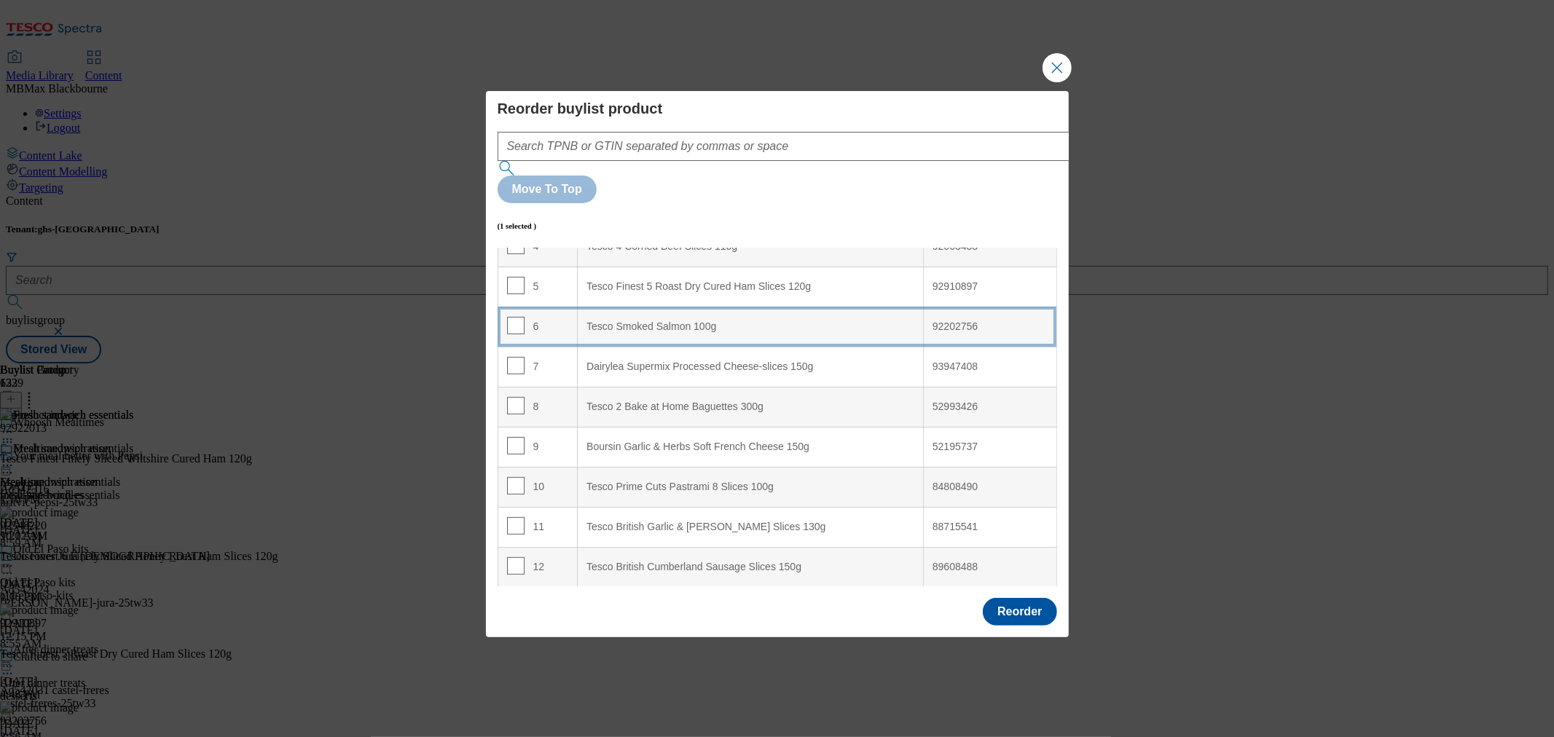
scroll to position [0, 0]
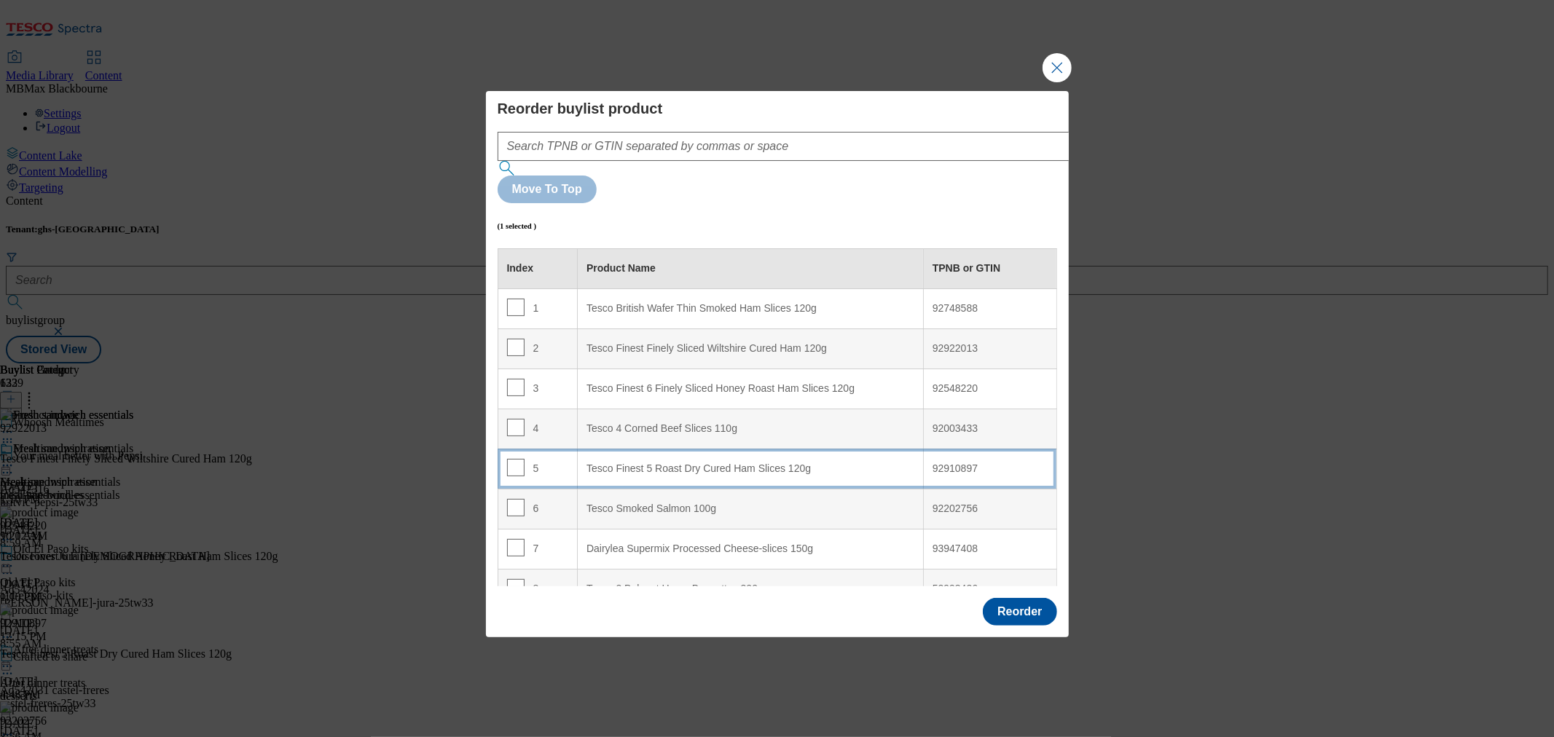
click at [562, 449] on td "5" at bounding box center [537, 469] width 80 height 40
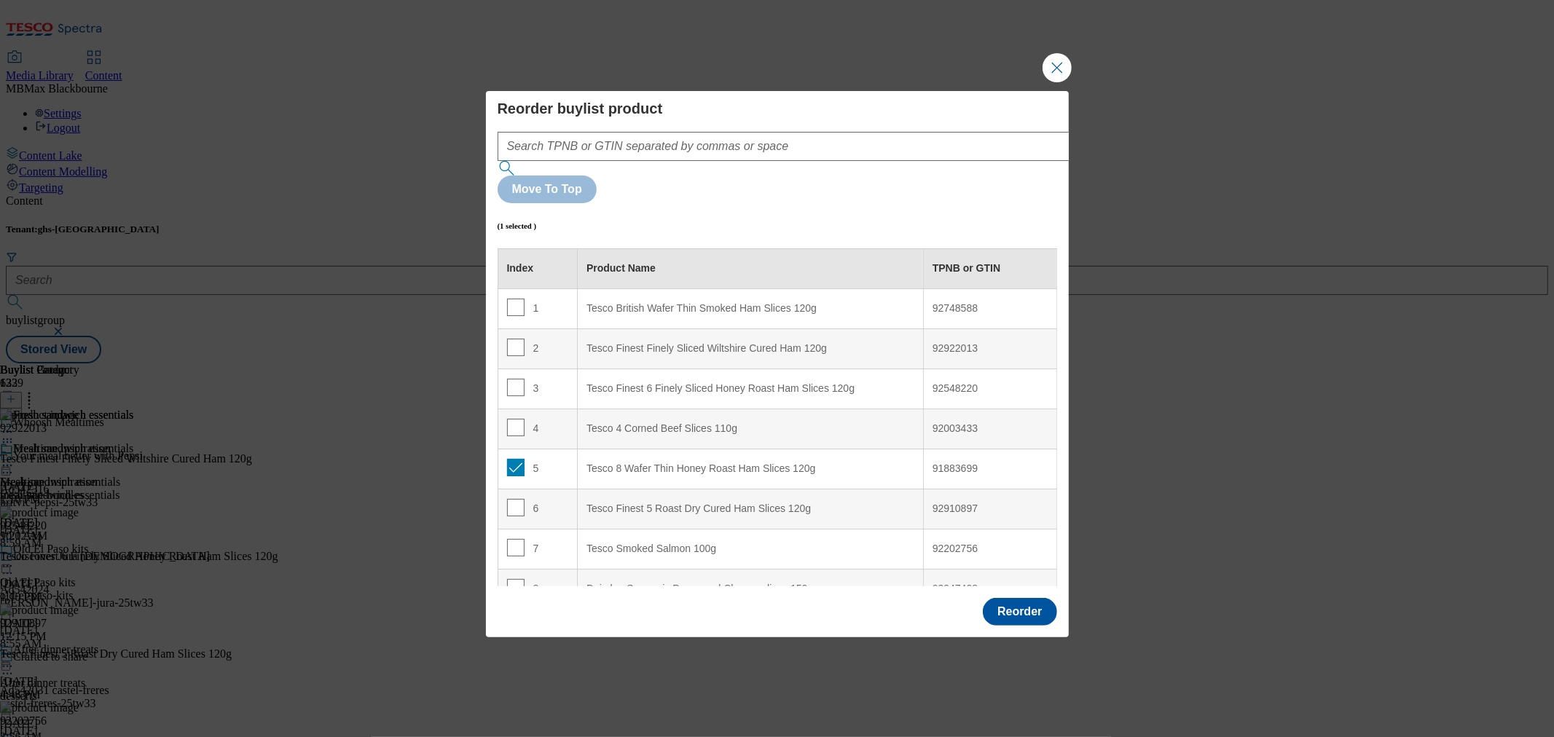
click at [497, 449] on td "5" at bounding box center [537, 469] width 80 height 40
click at [514, 459] on input "Modal" at bounding box center [515, 467] width 17 height 17
drag, startPoint x: 514, startPoint y: 431, endPoint x: 522, endPoint y: 383, distance: 48.7
click at [514, 459] on input "Modal" at bounding box center [515, 467] width 17 height 17
checkbox input "true"
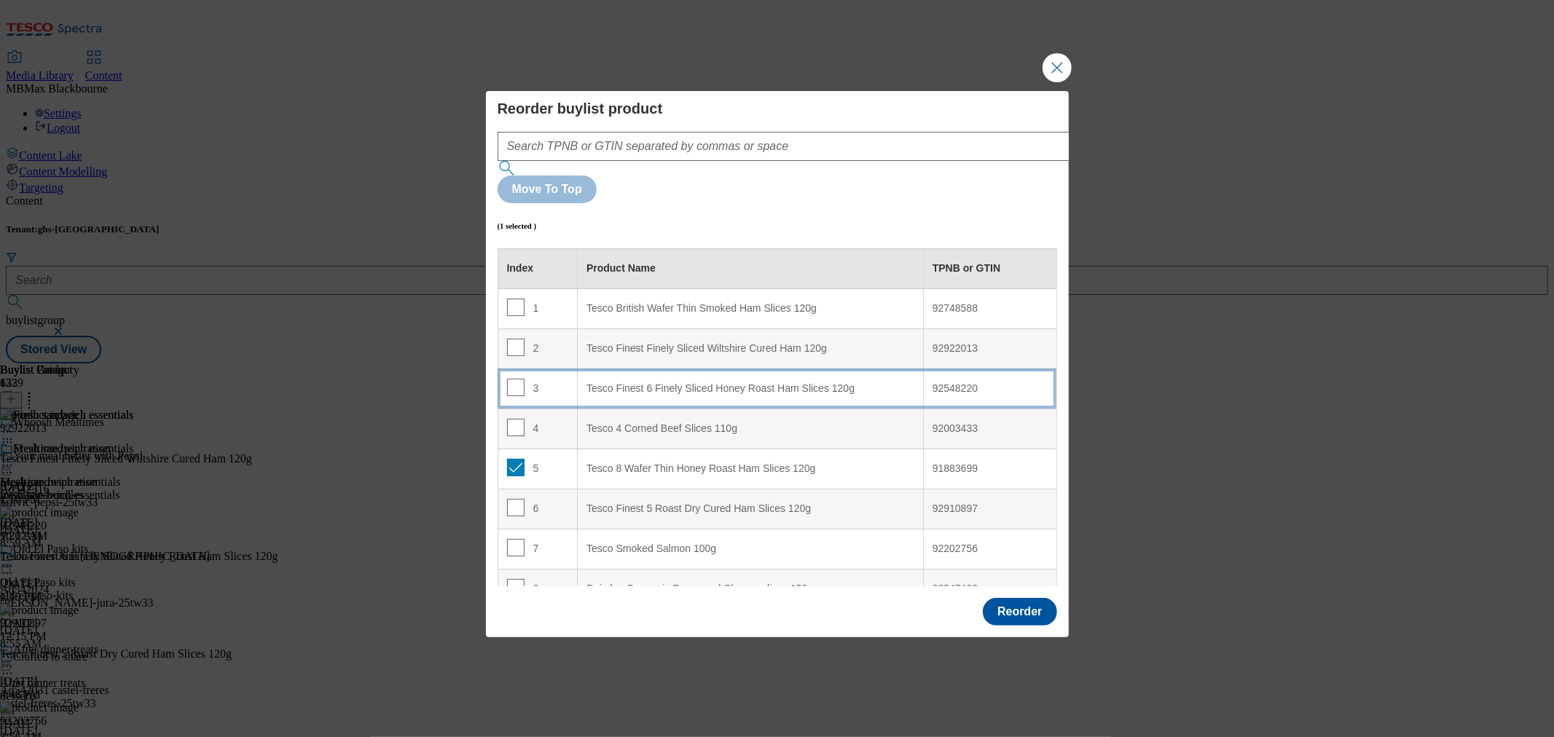
click at [535, 379] on div "3" at bounding box center [538, 389] width 62 height 21
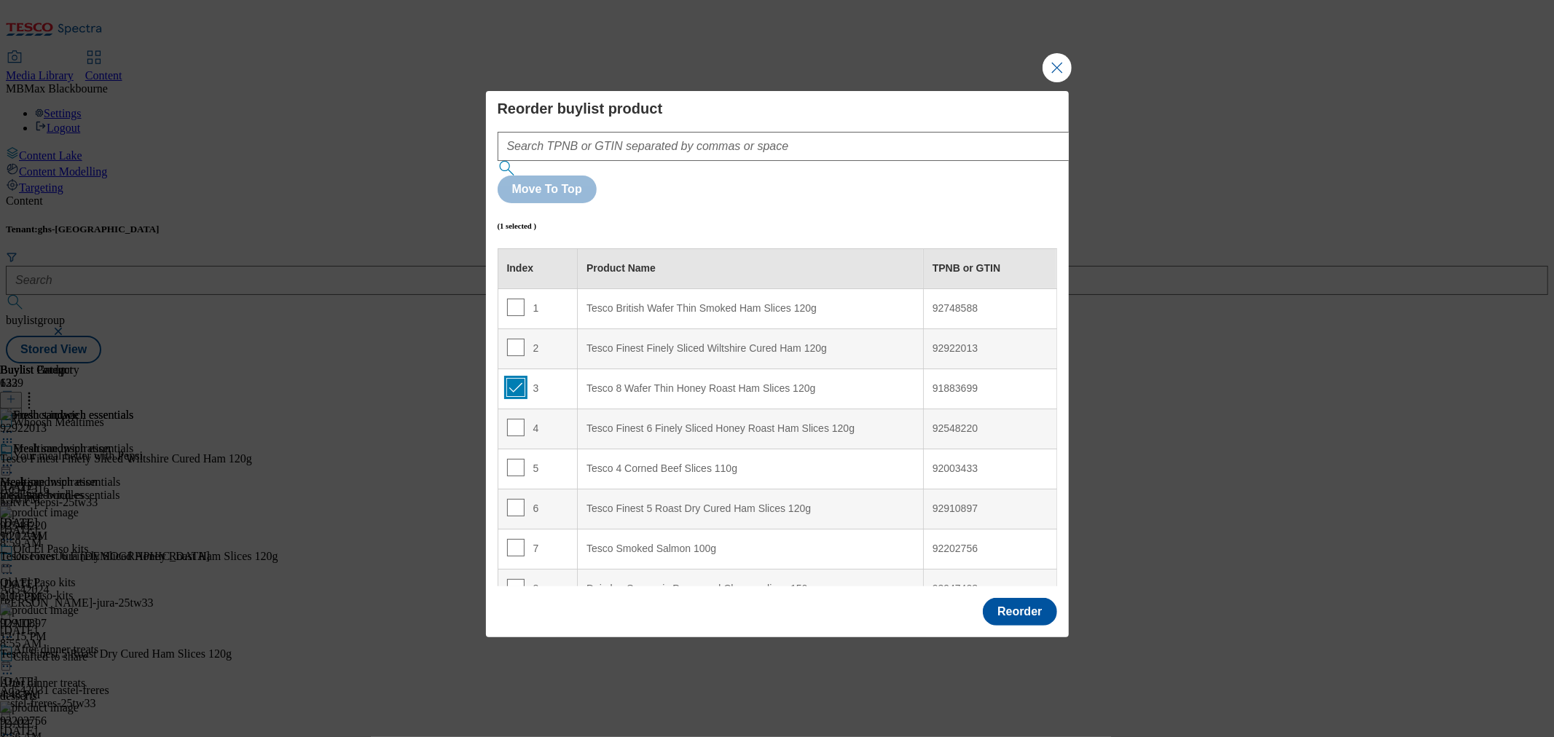
click at [514, 379] on input "Modal" at bounding box center [515, 387] width 17 height 17
checkbox input "false"
click at [513, 339] on input "Modal" at bounding box center [515, 347] width 17 height 17
checkbox input "true"
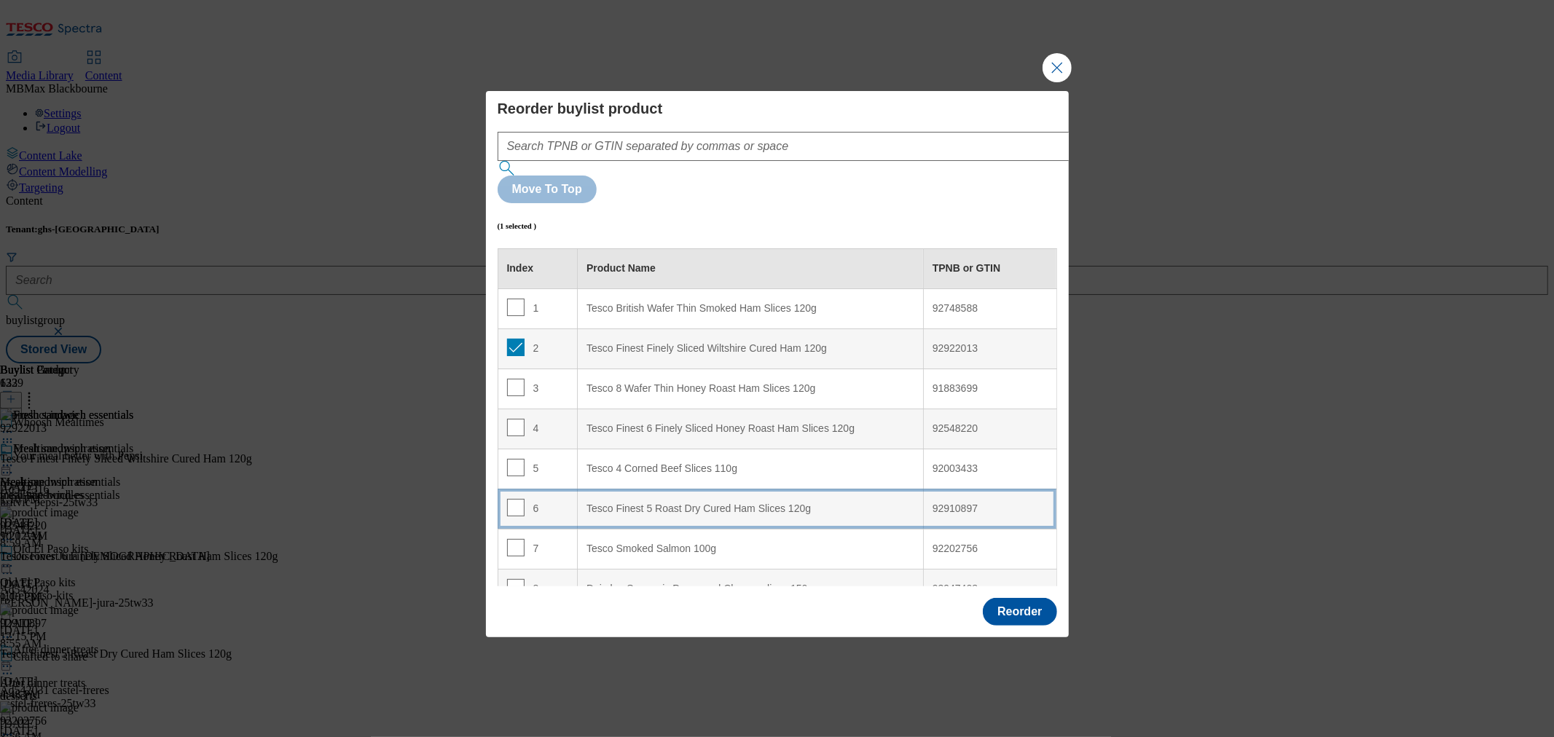
click at [535, 489] on td "6" at bounding box center [537, 509] width 80 height 40
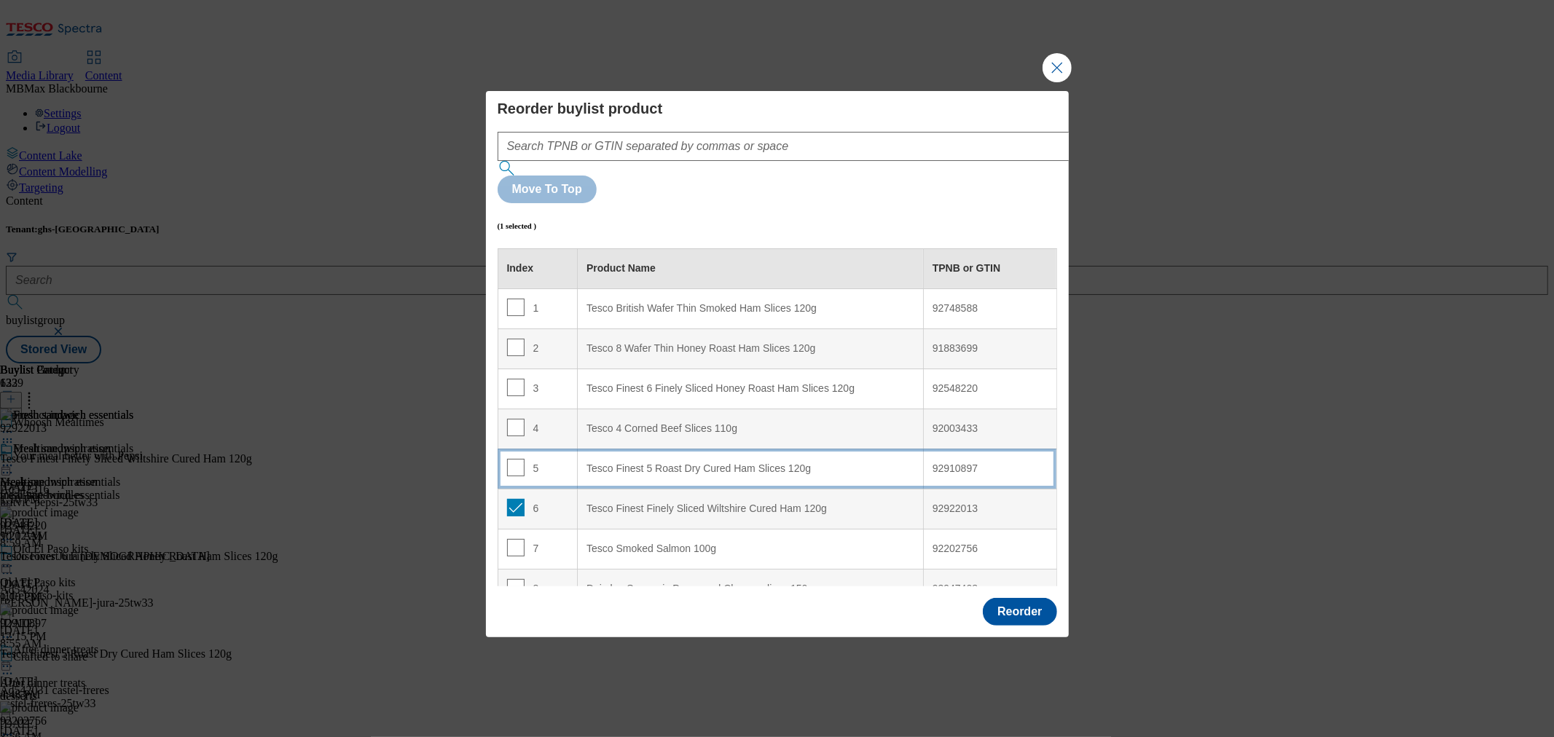
click at [522, 499] on div "6" at bounding box center [538, 509] width 62 height 21
click at [515, 499] on input "Modal" at bounding box center [515, 507] width 17 height 17
checkbox input "false"
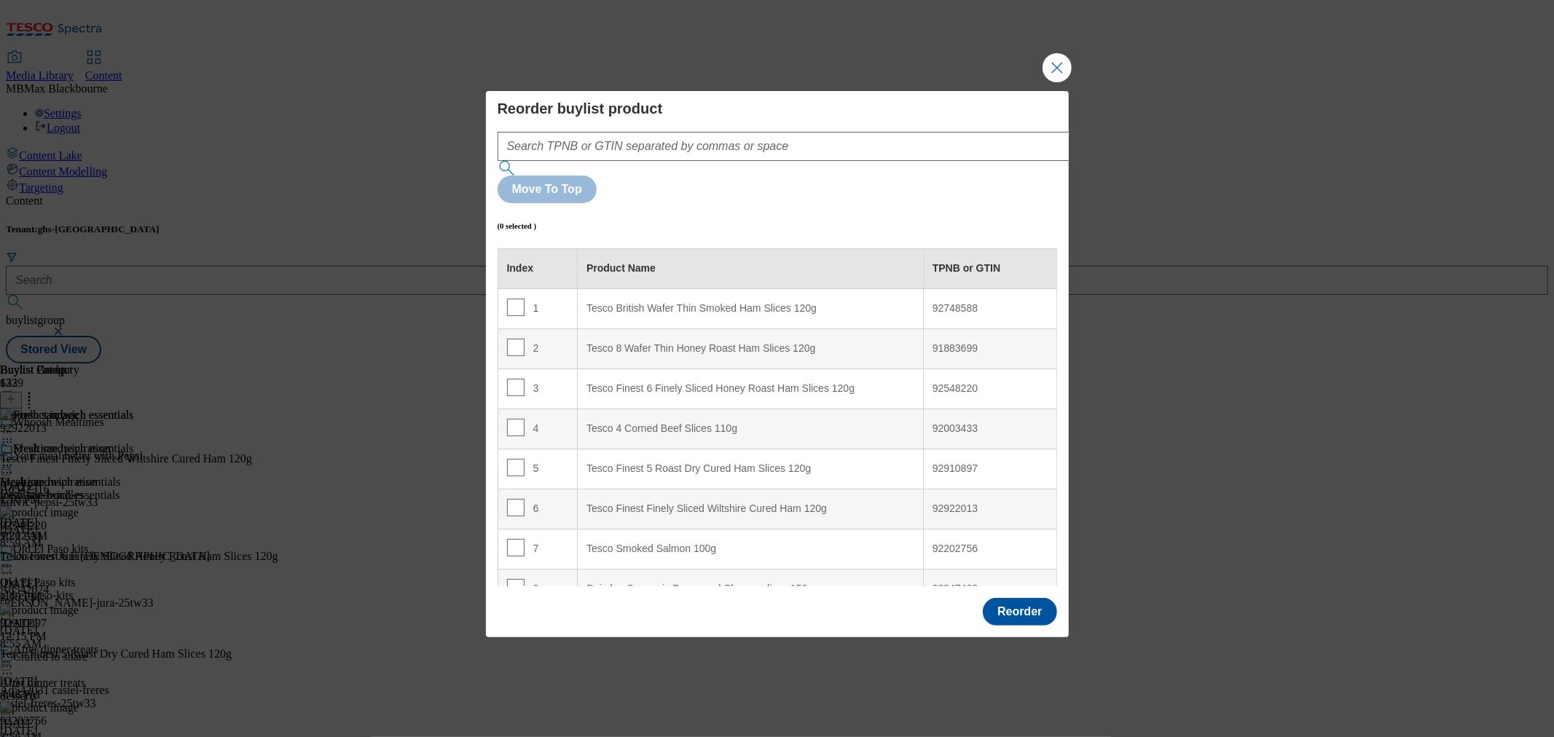
click at [565, 409] on td "4" at bounding box center [537, 429] width 80 height 40
click at [518, 419] on input "Modal" at bounding box center [515, 427] width 17 height 17
checkbox input "true"
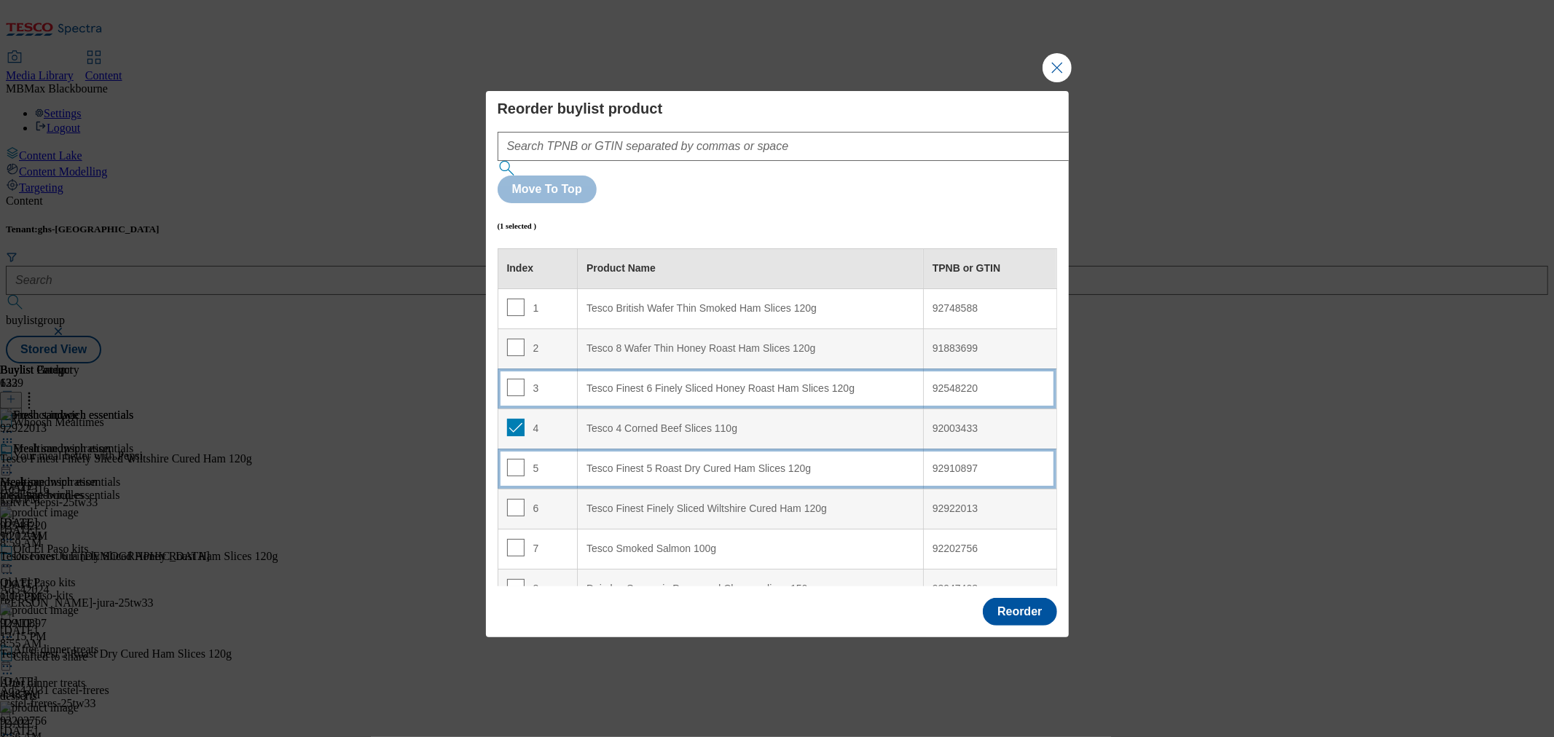
click at [526, 369] on td "3" at bounding box center [537, 389] width 80 height 40
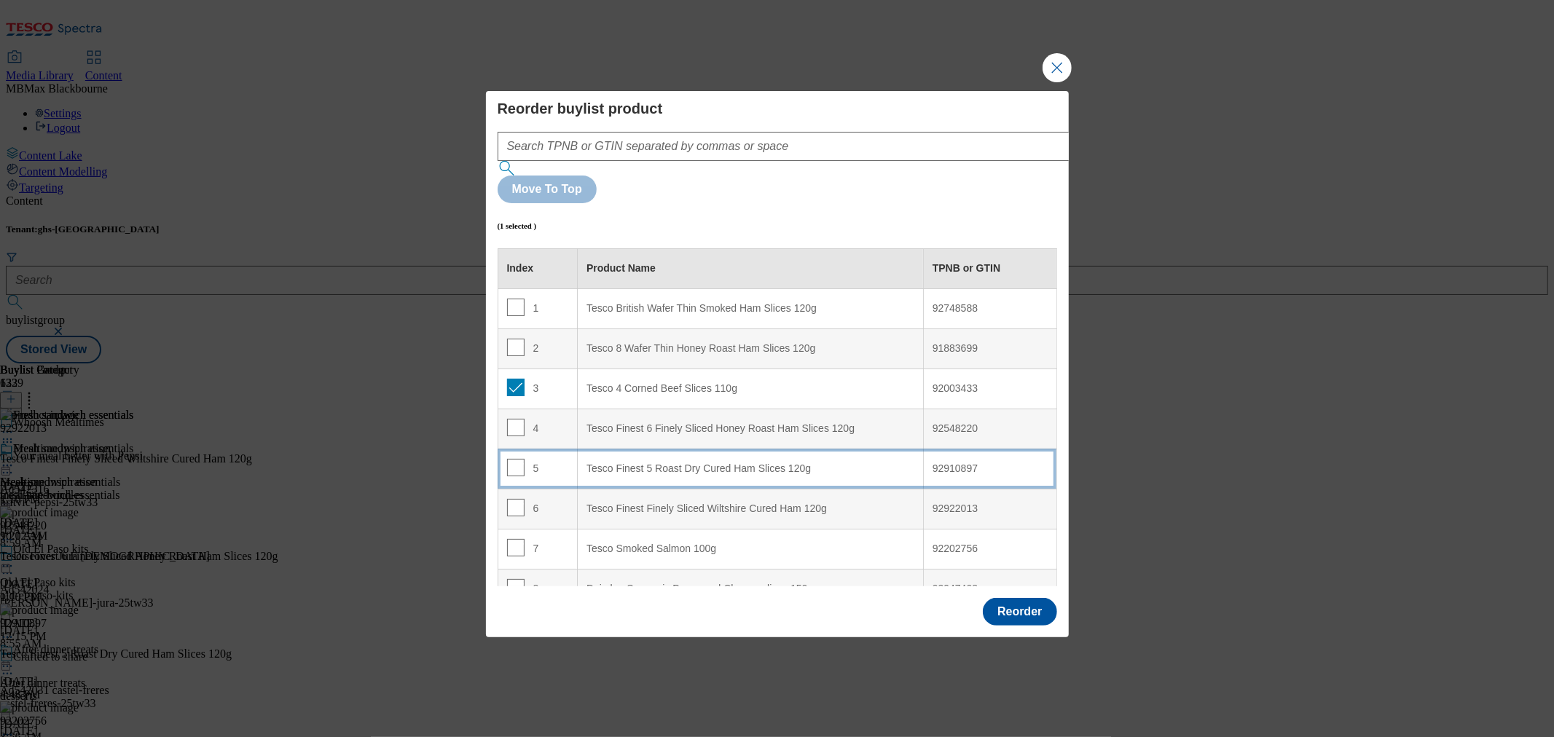
click at [513, 369] on td "3" at bounding box center [537, 389] width 80 height 40
click at [513, 379] on input "Modal" at bounding box center [515, 387] width 17 height 17
checkbox input "false"
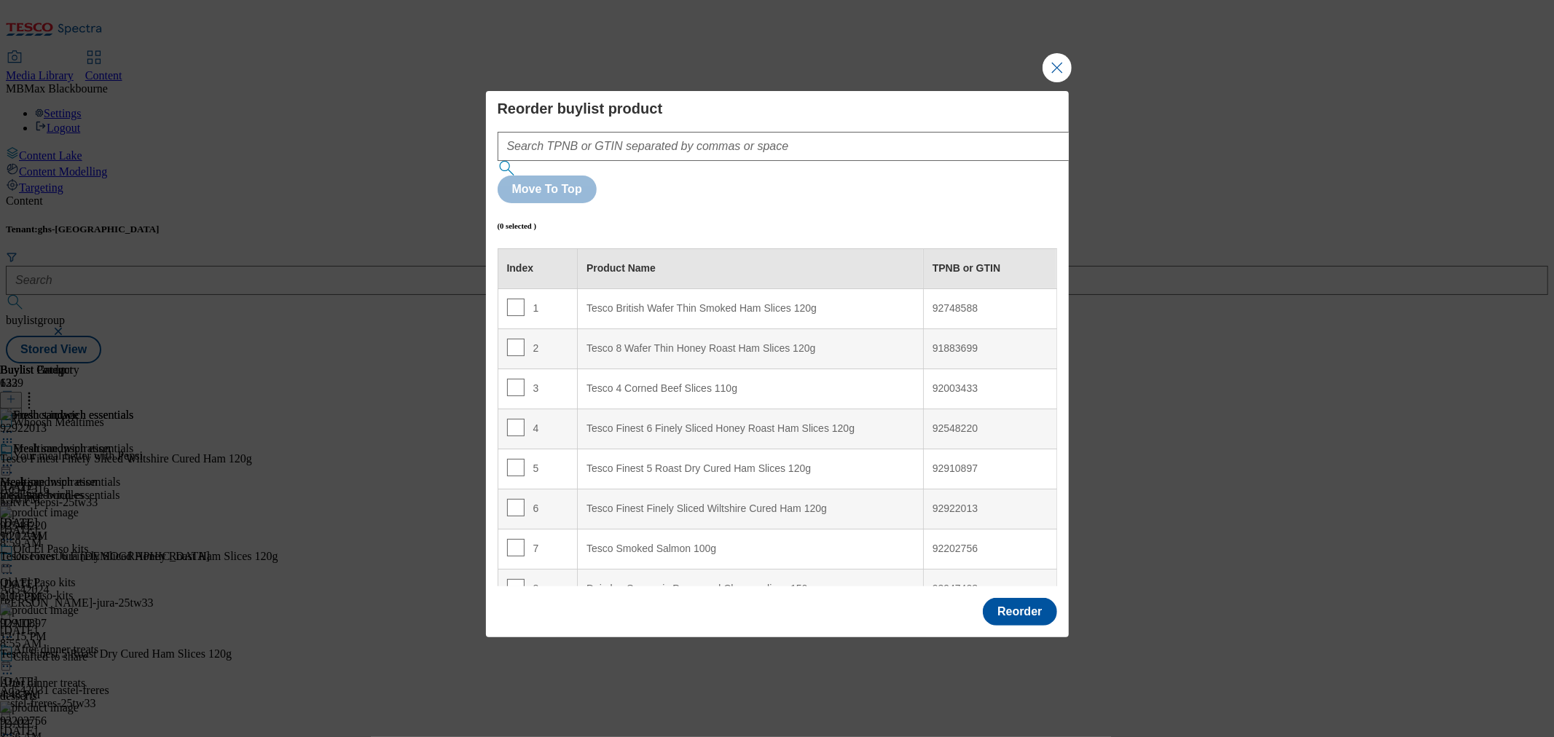
scroll to position [492, 0]
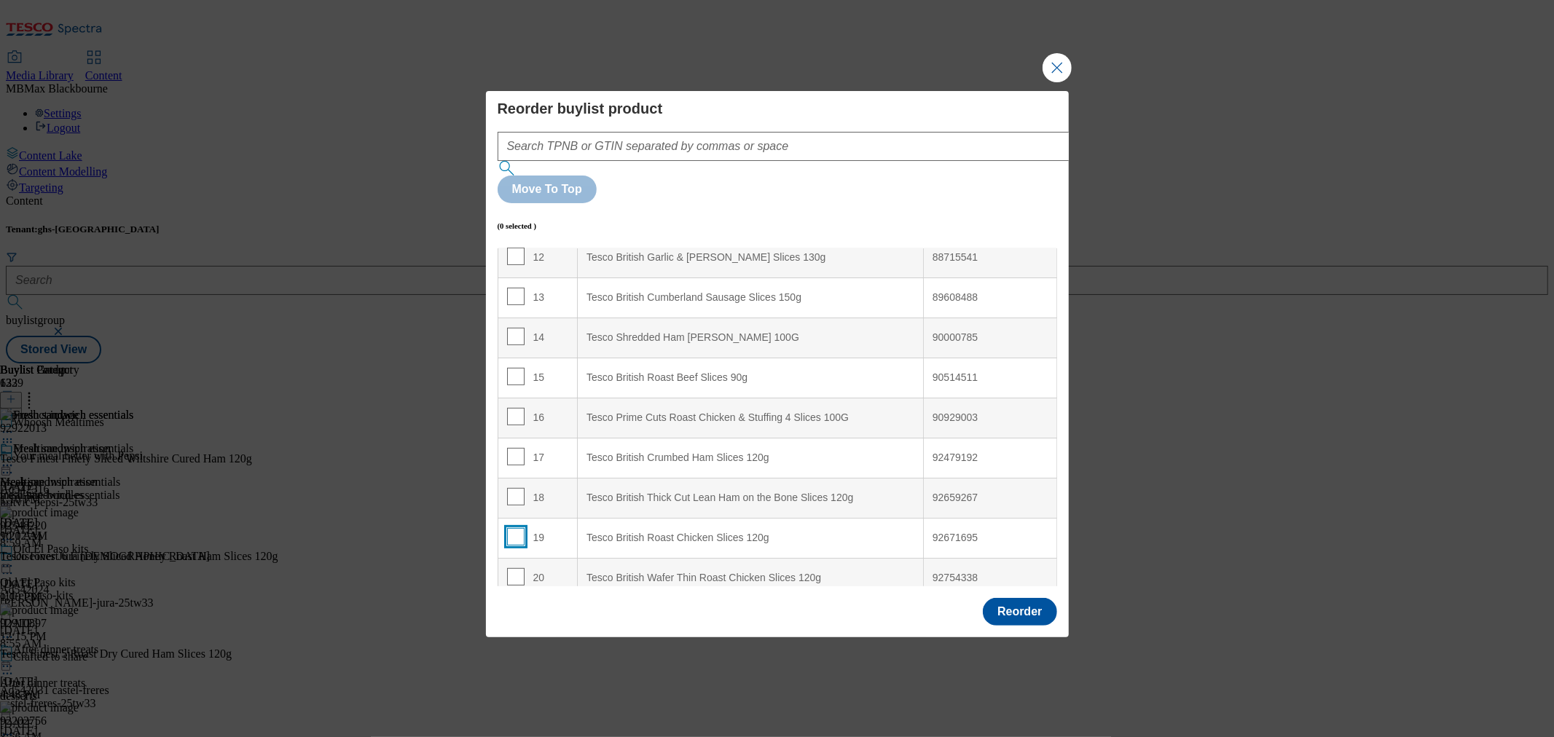
click at [515, 528] on input "Modal" at bounding box center [515, 536] width 17 height 17
checkbox input "true"
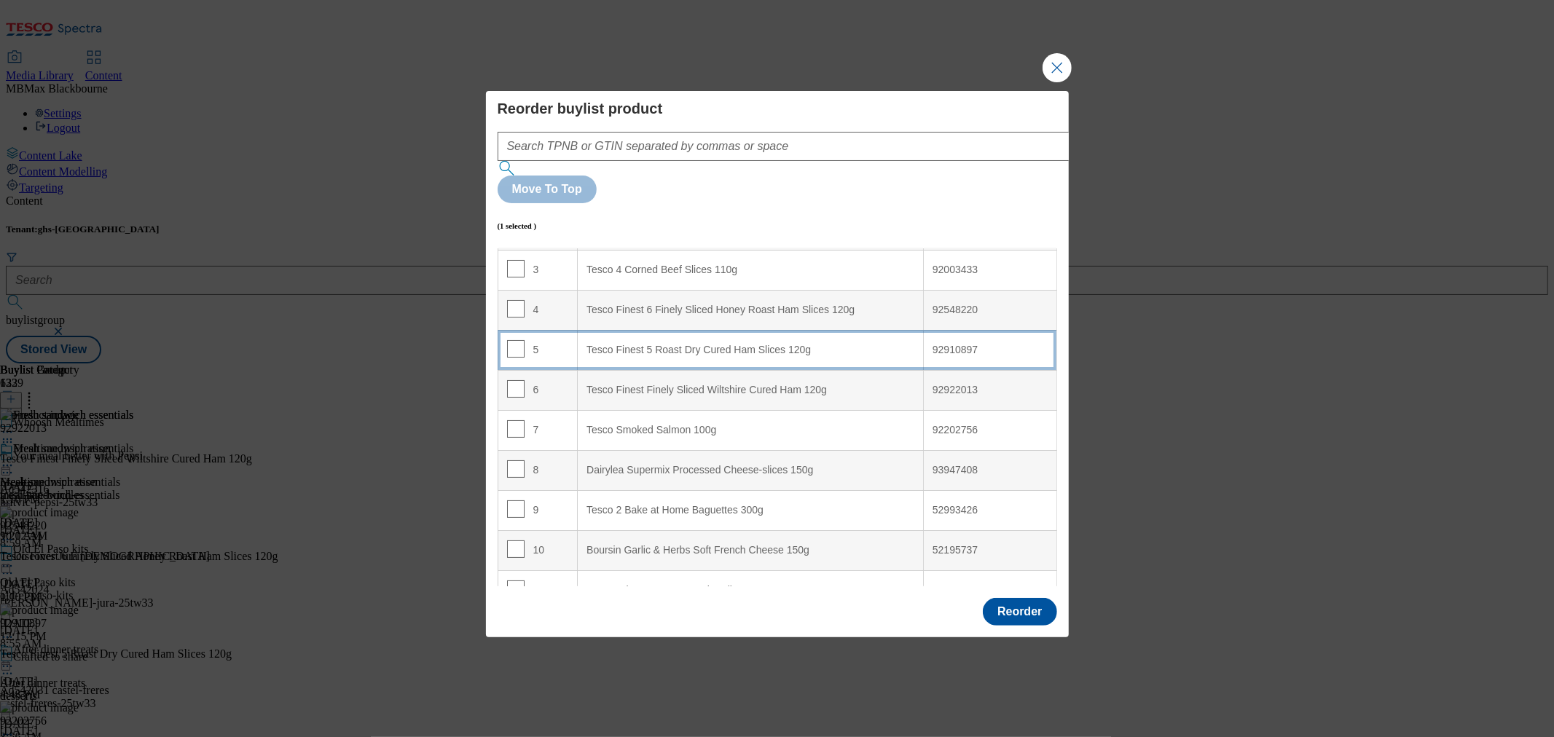
scroll to position [0, 0]
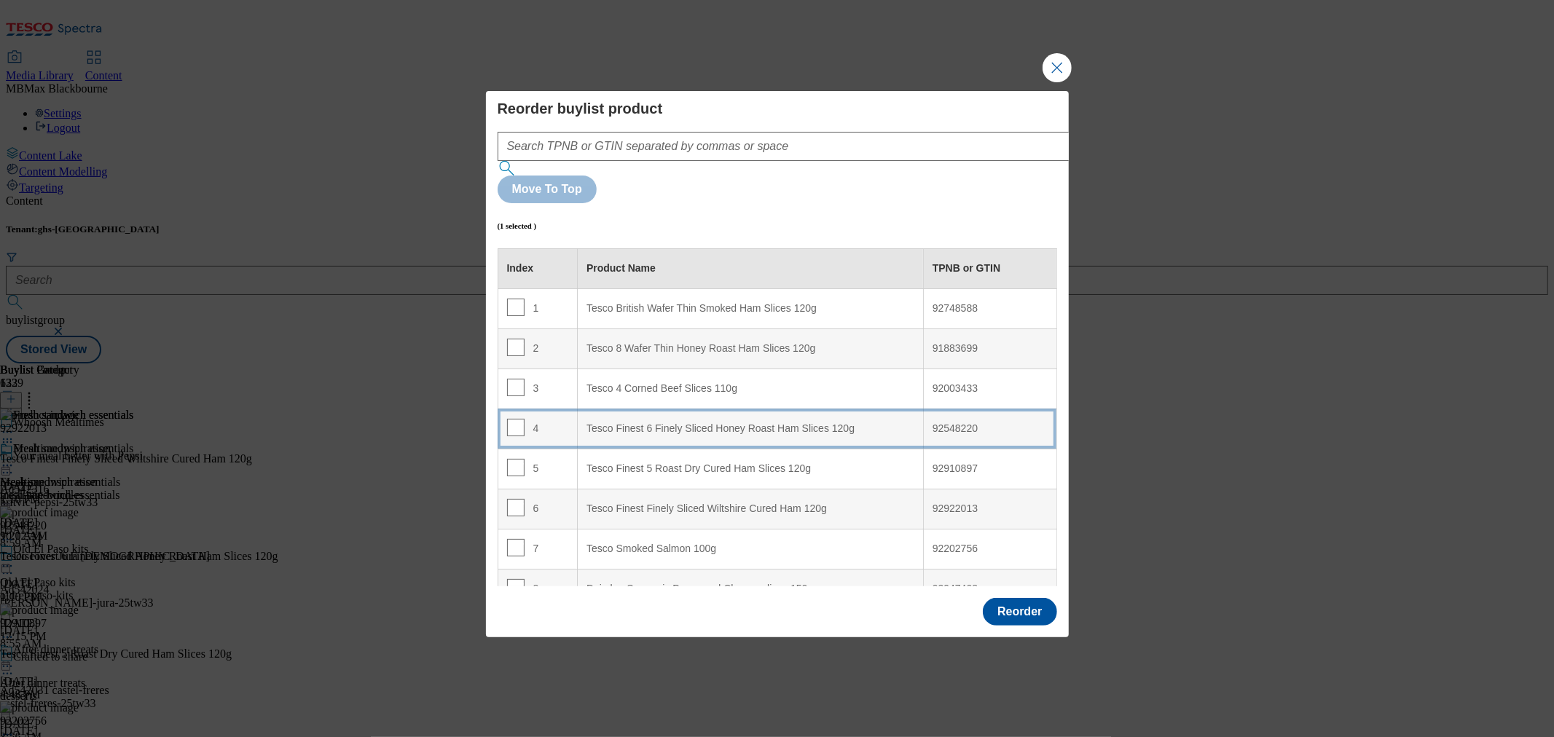
click at [668, 422] on div "Tesco Finest 6 Finely Sliced Honey Roast Ham Slices 120g" at bounding box center [750, 428] width 328 height 13
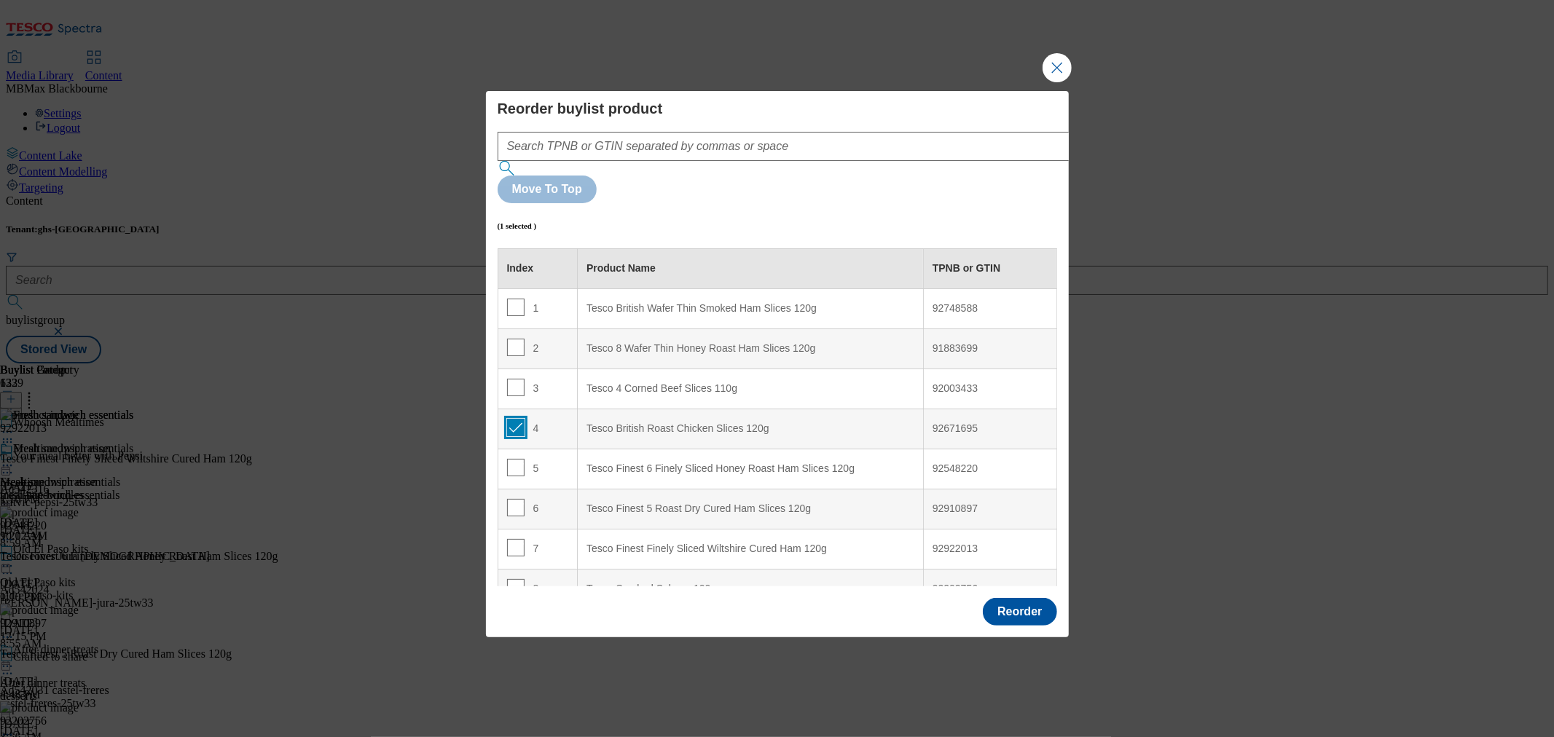
click at [511, 419] on input "Modal" at bounding box center [515, 427] width 17 height 17
checkbox input "false"
click at [1039, 598] on button "Reorder" at bounding box center [1020, 612] width 74 height 28
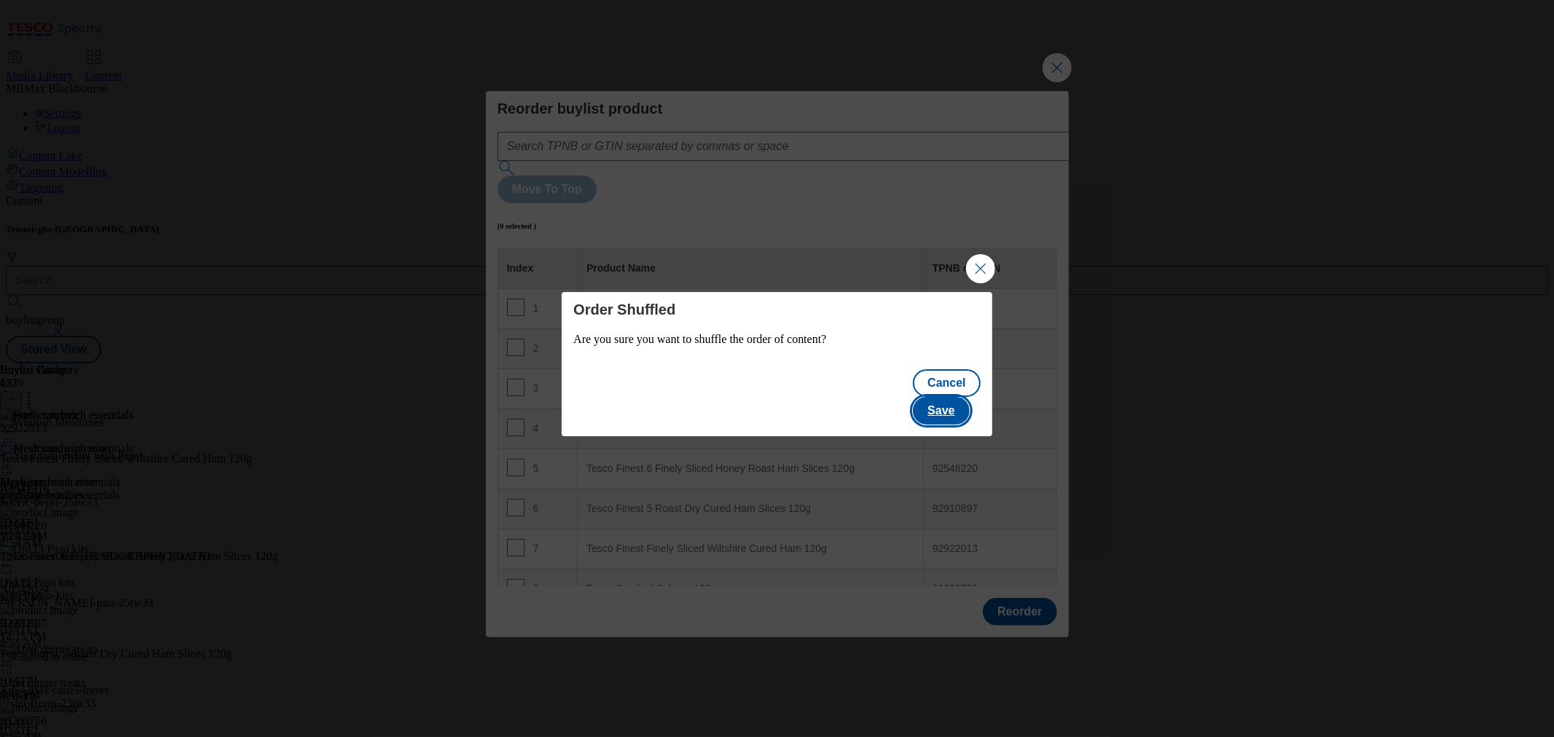
click at [948, 410] on button "Save" at bounding box center [941, 411] width 56 height 28
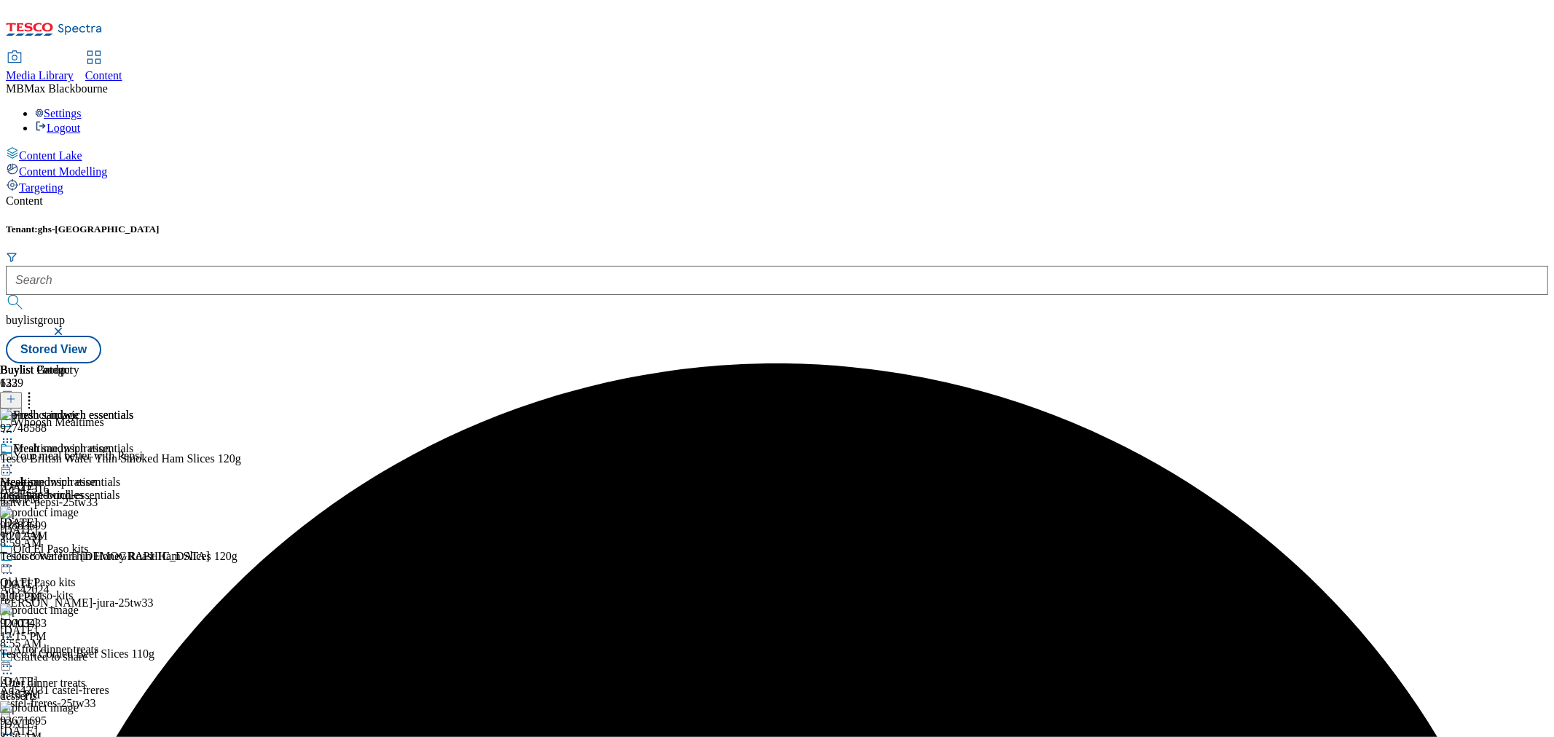
click at [15, 458] on icon at bounding box center [7, 465] width 15 height 15
click at [68, 487] on button "Edit" at bounding box center [48, 495] width 39 height 17
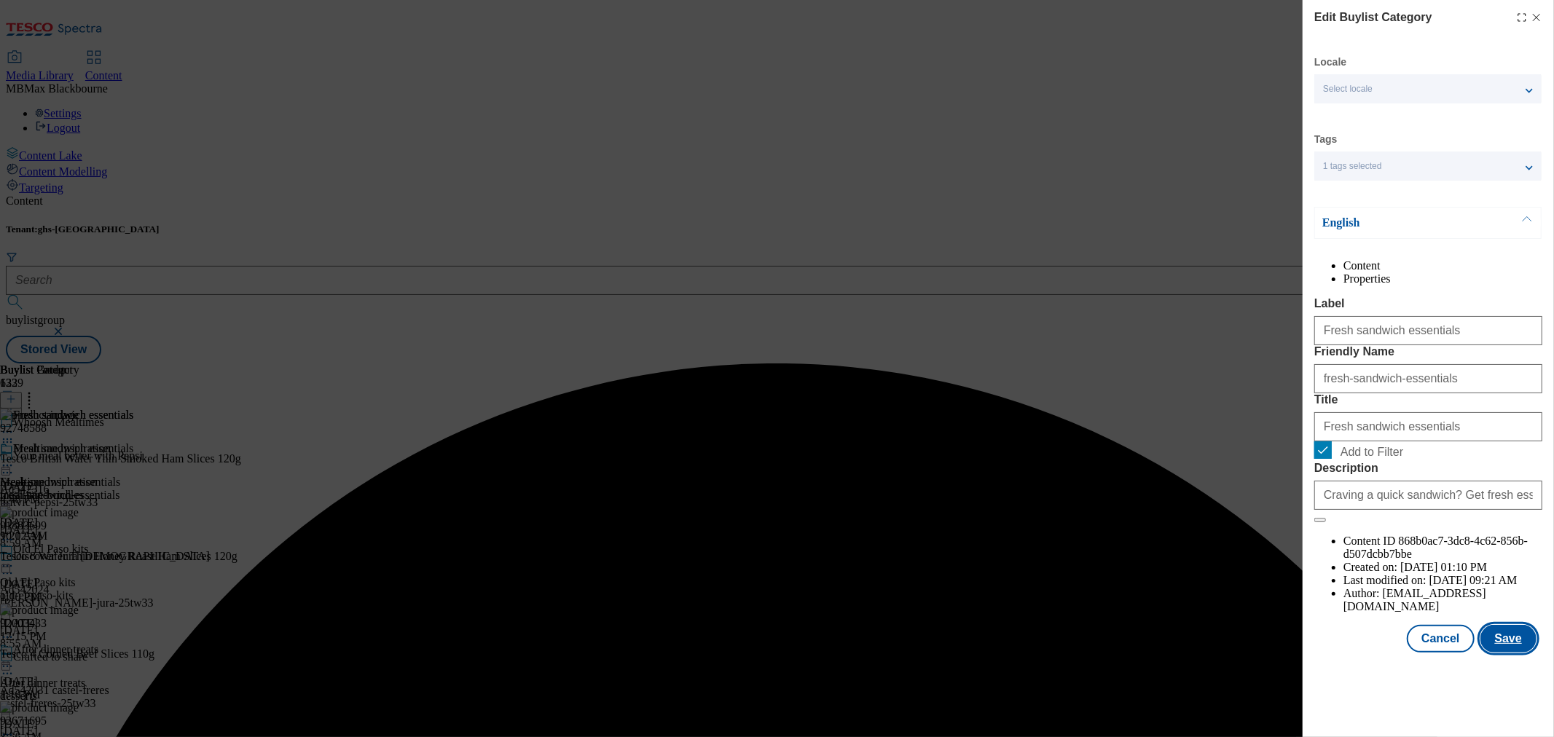
click at [1490, 653] on button "Save" at bounding box center [1508, 639] width 56 height 28
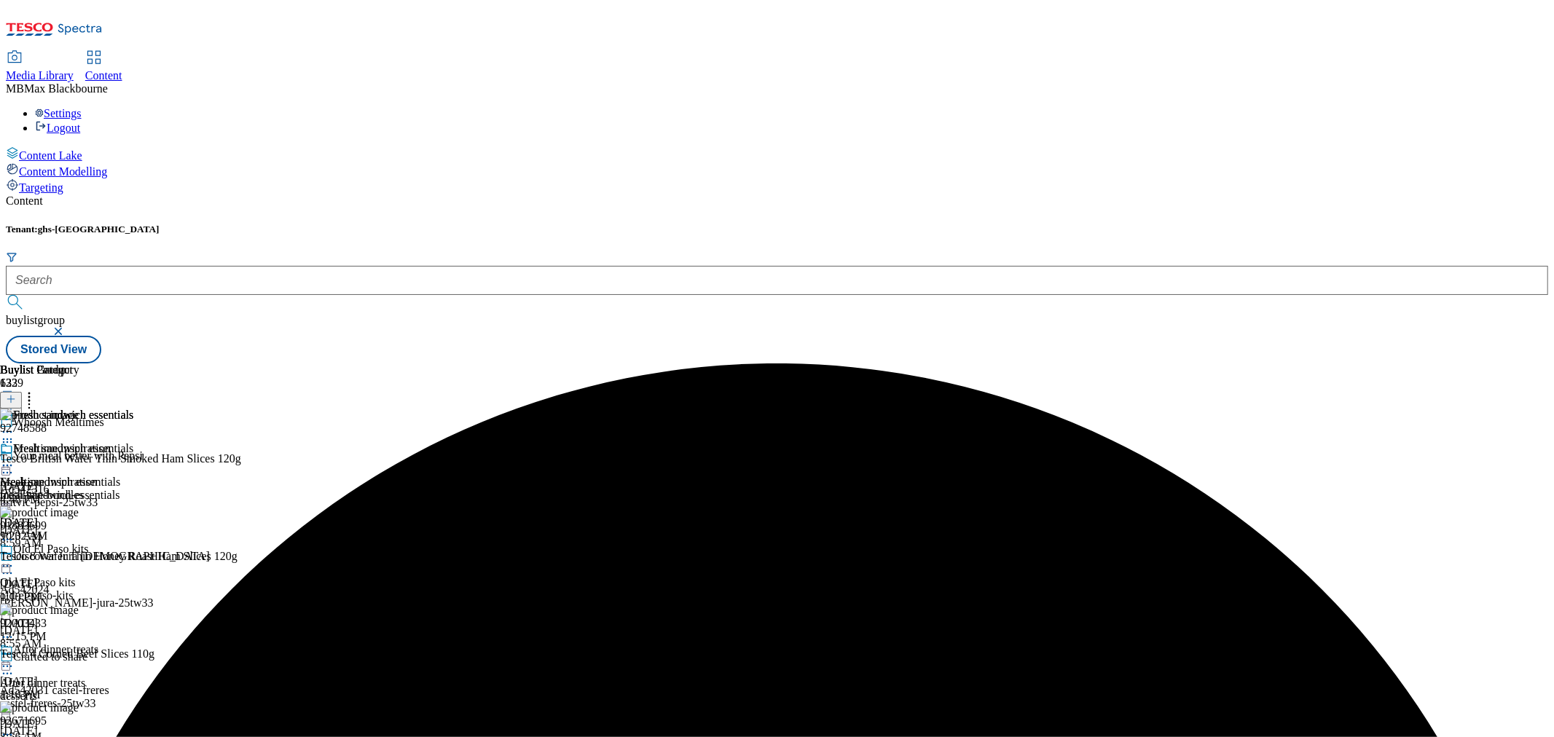
click at [15, 458] on icon at bounding box center [7, 465] width 15 height 15
click at [85, 554] on button "Preview" at bounding box center [57, 562] width 56 height 17
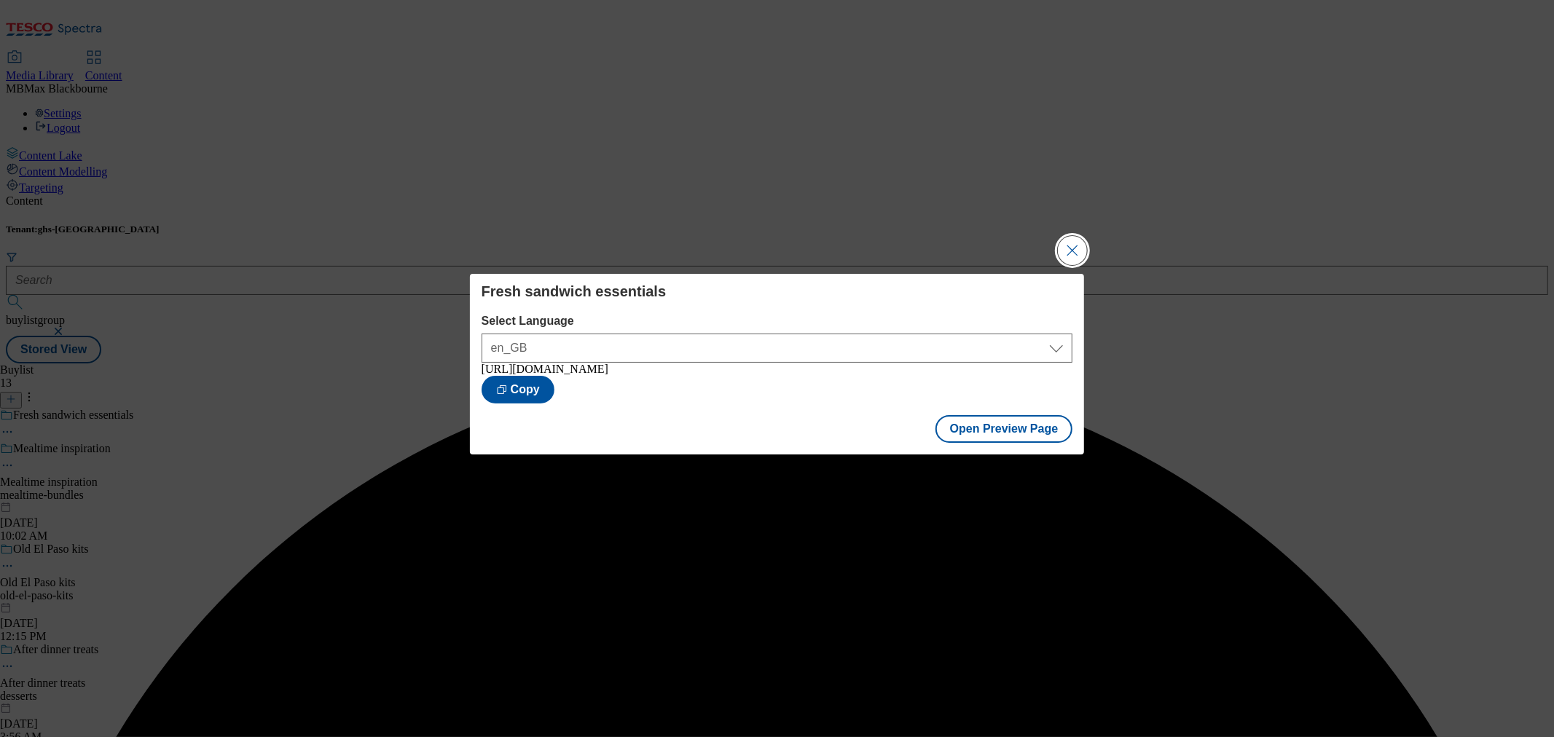
drag, startPoint x: 1147, startPoint y: 227, endPoint x: 1069, endPoint y: 250, distance: 81.1
click at [1145, 227] on div "Fresh sandwich essentials Select Language en_GB en_GB [URL][DOMAIN_NAME] Copy O…" at bounding box center [777, 368] width 1554 height 737
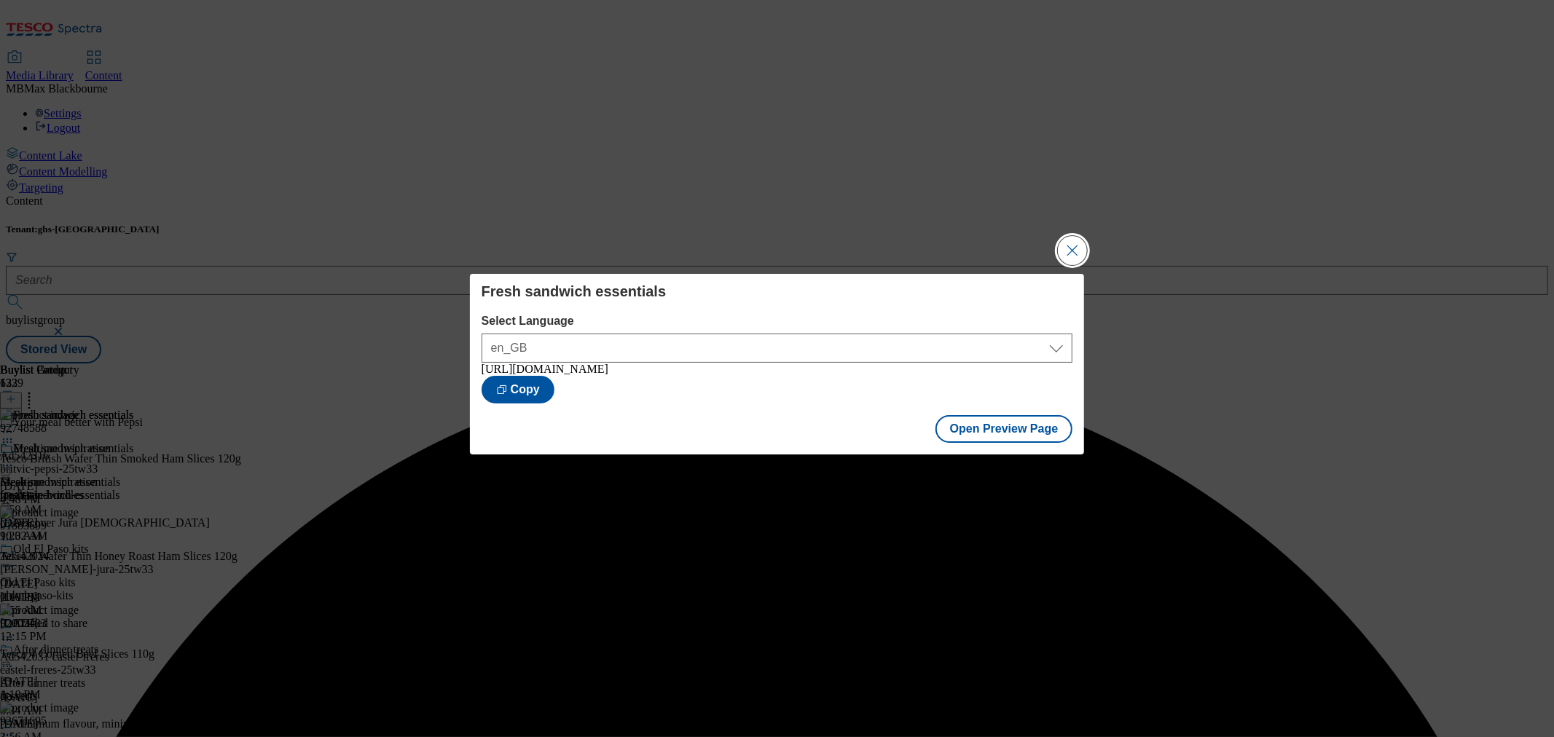
click at [1060, 252] on button "Close Modal" at bounding box center [1072, 250] width 29 height 29
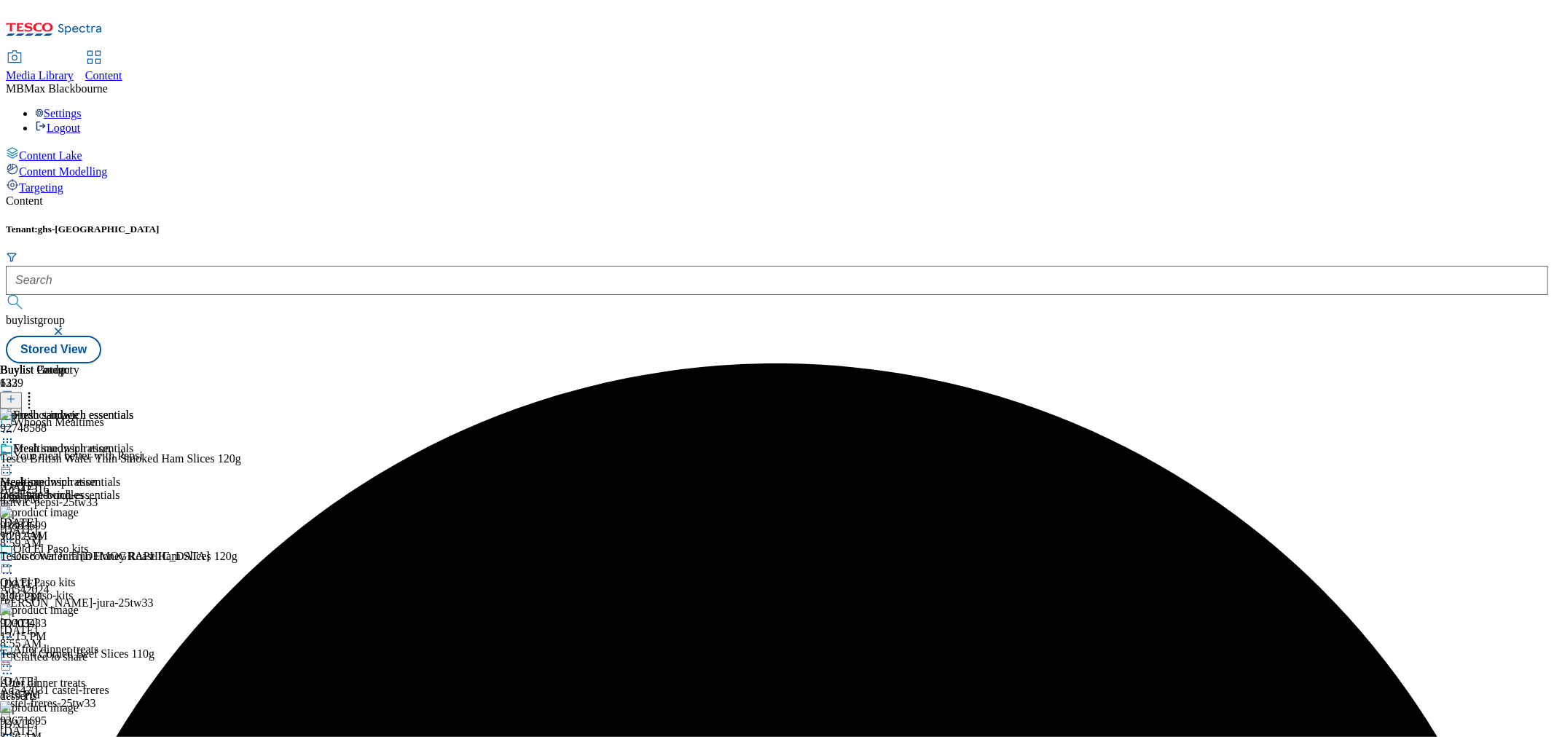
click at [15, 458] on icon at bounding box center [7, 465] width 15 height 15
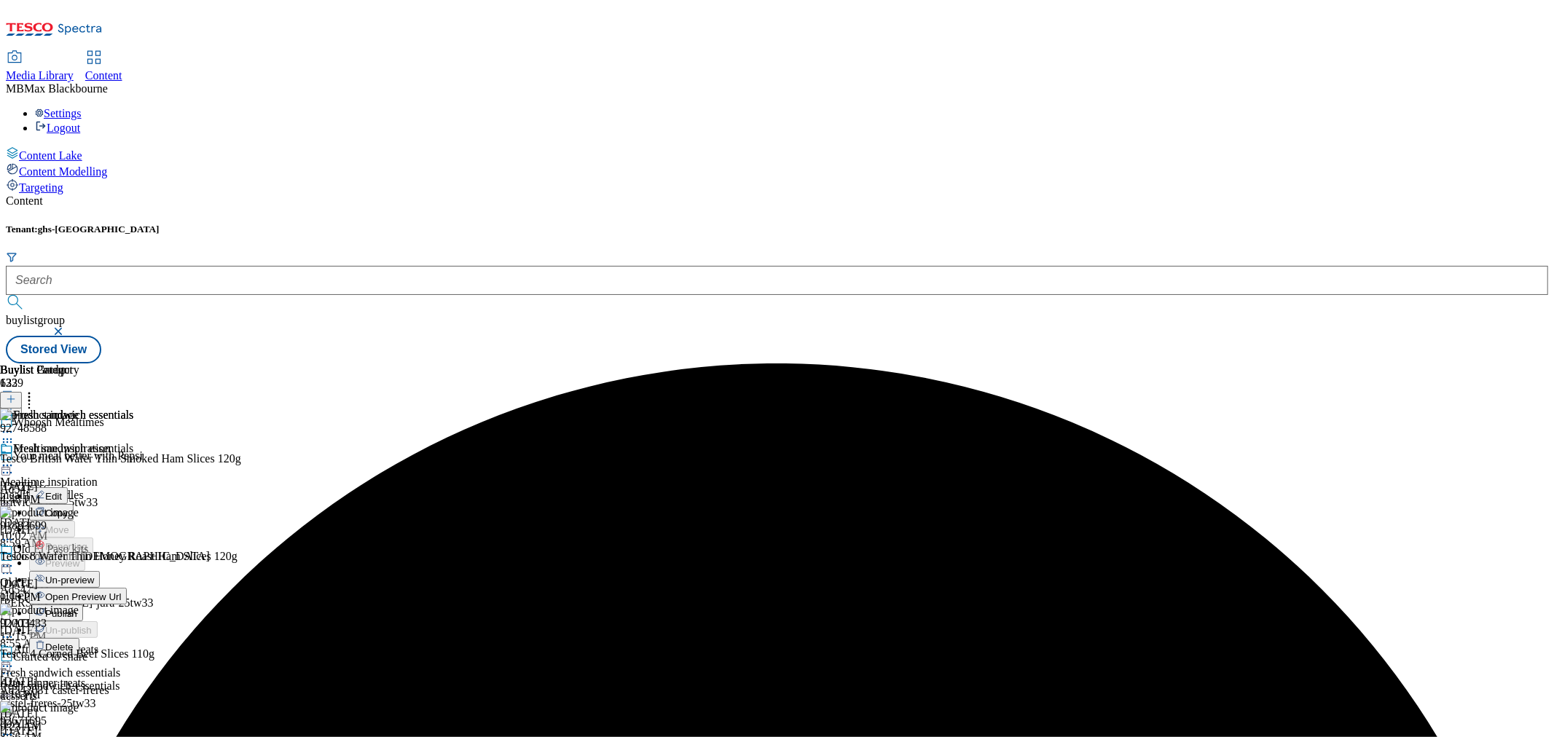
click at [77, 608] on span "Publish" at bounding box center [61, 613] width 32 height 11
